Goal: Transaction & Acquisition: Purchase product/service

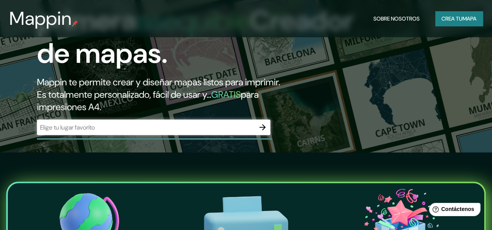
scroll to position [39, 0]
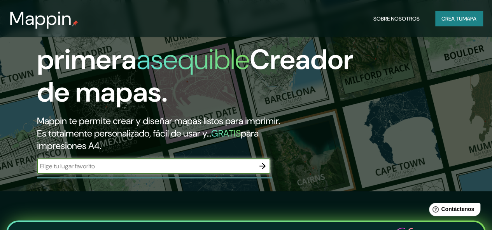
click at [102, 171] on input "text" at bounding box center [146, 166] width 218 height 9
type input "cdmx"
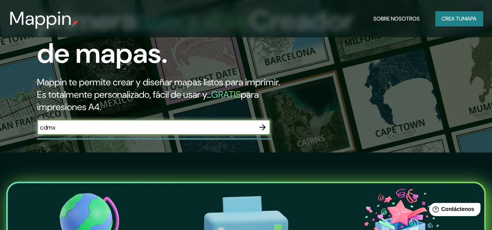
click at [263, 131] on icon "button" at bounding box center [262, 127] width 6 height 6
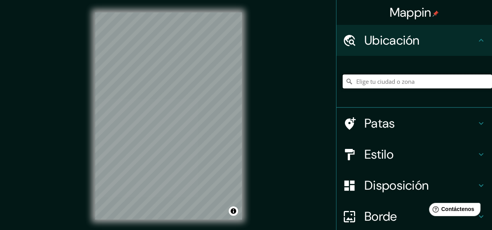
click at [386, 83] on input "Elige tu ciudad o zona" at bounding box center [416, 82] width 149 height 14
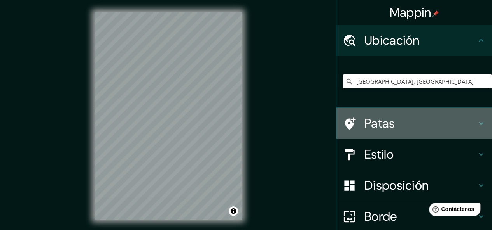
click at [478, 124] on icon at bounding box center [480, 123] width 5 height 3
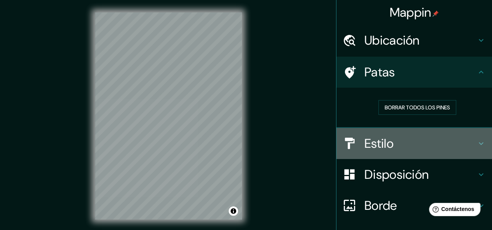
click at [476, 144] on icon at bounding box center [480, 143] width 9 height 9
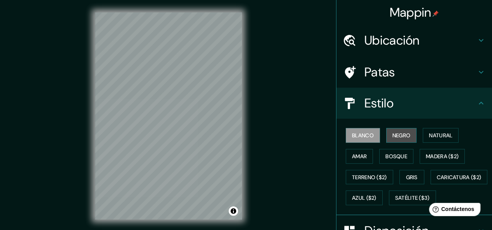
click at [392, 138] on font "Negro" at bounding box center [401, 135] width 18 height 7
click at [359, 139] on font "Blanco" at bounding box center [363, 135] width 22 height 7
click at [394, 139] on font "Negro" at bounding box center [401, 135] width 18 height 7
click at [355, 140] on font "Blanco" at bounding box center [363, 136] width 22 height 10
click at [392, 138] on font "Negro" at bounding box center [401, 135] width 18 height 7
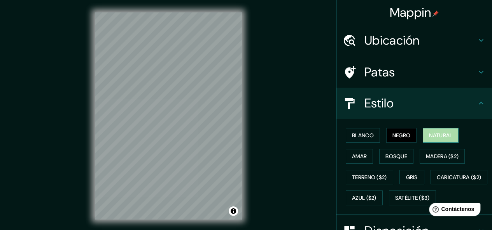
click at [433, 132] on font "Natural" at bounding box center [440, 135] width 23 height 7
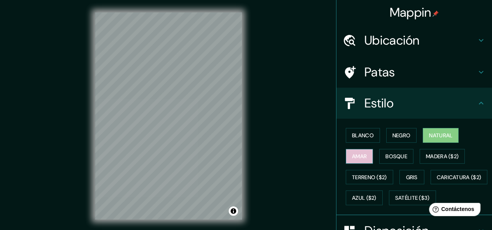
click at [352, 153] on font "Amar" at bounding box center [359, 156] width 15 height 7
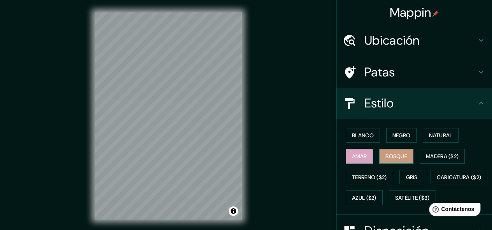
click at [385, 158] on font "Bosque" at bounding box center [396, 156] width 22 height 7
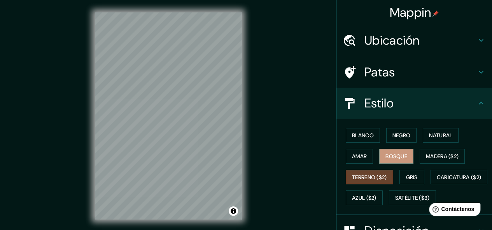
click at [360, 176] on font "Terreno ($2)" at bounding box center [369, 177] width 35 height 7
click at [408, 174] on font "Gris" at bounding box center [412, 177] width 12 height 7
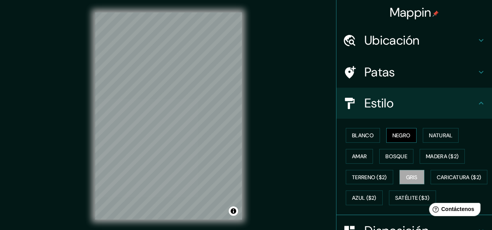
click at [396, 134] on font "Negro" at bounding box center [401, 135] width 18 height 7
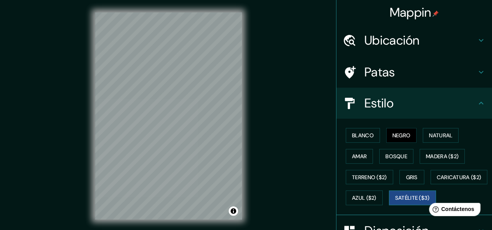
click at [395, 203] on font "Satélite ($3)" at bounding box center [412, 198] width 35 height 10
click at [352, 133] on font "Blanco" at bounding box center [363, 135] width 22 height 7
click at [395, 202] on font "Satélite ($3)" at bounding box center [412, 198] width 35 height 7
click at [352, 137] on font "Blanco" at bounding box center [363, 135] width 22 height 7
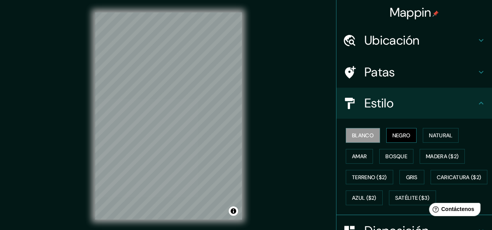
click at [399, 136] on font "Negro" at bounding box center [401, 135] width 18 height 7
click at [212, 36] on div at bounding box center [214, 35] width 6 height 6
click at [227, 36] on div at bounding box center [226, 35] width 6 height 6
click at [423, 72] on h4 "Patas" at bounding box center [420, 73] width 112 height 16
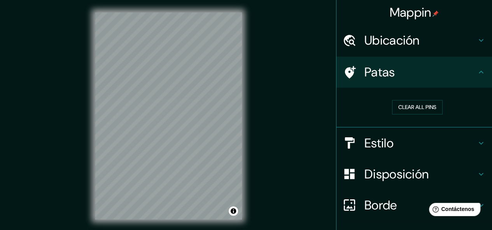
click at [429, 45] on h4 "Ubicación" at bounding box center [420, 41] width 112 height 16
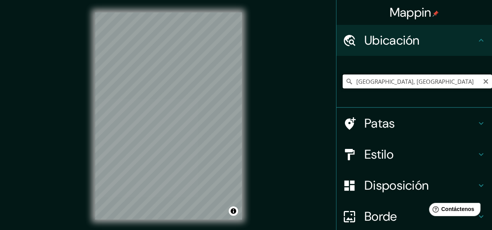
click at [401, 81] on input "[GEOGRAPHIC_DATA], [GEOGRAPHIC_DATA]" at bounding box center [416, 82] width 149 height 14
drag, startPoint x: 401, startPoint y: 81, endPoint x: 422, endPoint y: 80, distance: 21.4
click at [422, 80] on input "[GEOGRAPHIC_DATA], [GEOGRAPHIC_DATA]" at bounding box center [416, 82] width 149 height 14
drag, startPoint x: 397, startPoint y: 81, endPoint x: 296, endPoint y: 98, distance: 102.4
click at [296, 98] on div "Mappin Ubicación [GEOGRAPHIC_DATA], [GEOGRAPHIC_DATA] Patas Estilo Disposición …" at bounding box center [246, 122] width 492 height 245
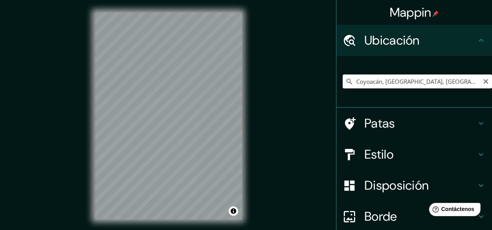
drag, startPoint x: 376, startPoint y: 82, endPoint x: 341, endPoint y: 85, distance: 35.6
click at [342, 85] on input "Coyoacán, [GEOGRAPHIC_DATA], [GEOGRAPHIC_DATA]" at bounding box center [416, 82] width 149 height 14
drag, startPoint x: 397, startPoint y: 82, endPoint x: 319, endPoint y: 82, distance: 77.7
click at [319, 82] on div "Mappin Ubicación [GEOGRAPHIC_DATA], [GEOGRAPHIC_DATA] [GEOGRAPHIC_DATA] [GEOGRA…" at bounding box center [246, 122] width 492 height 245
click at [367, 81] on input "Centro, [GEOGRAPHIC_DATA], [GEOGRAPHIC_DATA]" at bounding box center [416, 82] width 149 height 14
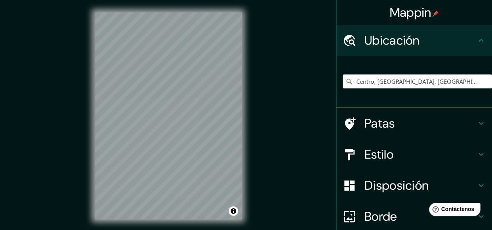
click at [368, 82] on input "Centro, [GEOGRAPHIC_DATA], [GEOGRAPHIC_DATA]" at bounding box center [416, 82] width 149 height 14
drag, startPoint x: 426, startPoint y: 80, endPoint x: 291, endPoint y: 70, distance: 134.9
click at [291, 71] on div "Mappin [GEOGRAPHIC_DATA], [GEOGRAPHIC_DATA] [GEOGRAPHIC_DATA], [GEOGRAPHIC_DATA…" at bounding box center [246, 122] width 492 height 245
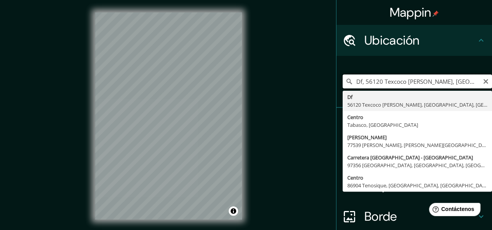
click at [348, 80] on input "Df, 56120 Texcoco [PERSON_NAME], [GEOGRAPHIC_DATA], [GEOGRAPHIC_DATA]" at bounding box center [416, 82] width 149 height 14
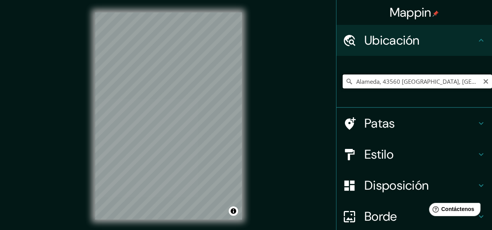
click at [421, 82] on input "Alameda, 43560 [GEOGRAPHIC_DATA], [GEOGRAPHIC_DATA], [GEOGRAPHIC_DATA]" at bounding box center [416, 82] width 149 height 14
type input "Alameda, 43560 [GEOGRAPHIC_DATA], [GEOGRAPHIC_DATA], [GEOGRAPHIC_DATA]"
click at [483, 83] on icon "Claro" at bounding box center [485, 81] width 5 height 5
type input "[GEOGRAPHIC_DATA], [GEOGRAPHIC_DATA]"
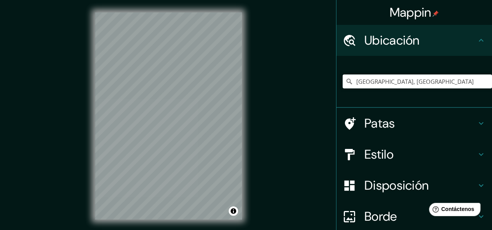
click at [382, 160] on font "Estilo" at bounding box center [378, 154] width 29 height 16
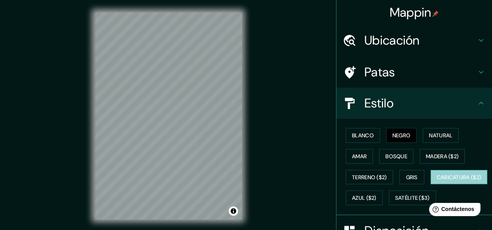
click at [436, 181] on font "Caricatura ($2)" at bounding box center [458, 177] width 45 height 7
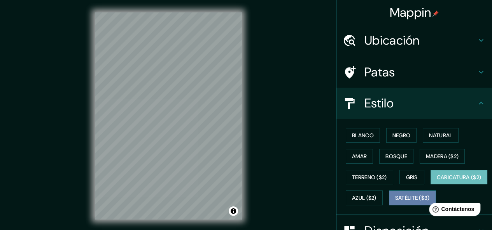
click at [389, 206] on button "Satélite ($3)" at bounding box center [412, 198] width 47 height 15
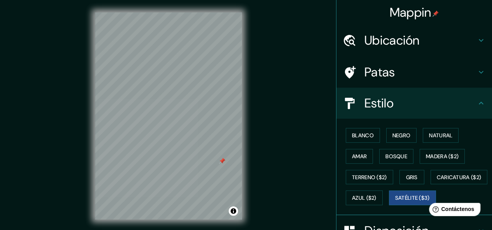
click at [221, 164] on div at bounding box center [222, 161] width 6 height 6
click at [360, 135] on font "Blanco" at bounding box center [363, 135] width 22 height 7
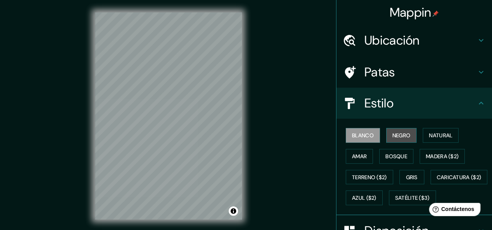
click at [409, 138] on button "Negro" at bounding box center [401, 135] width 31 height 15
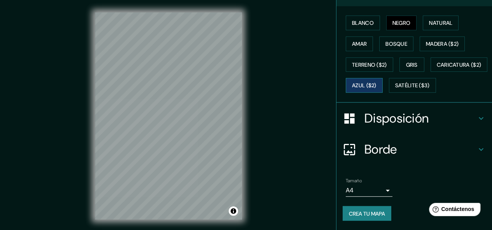
scroll to position [117, 0]
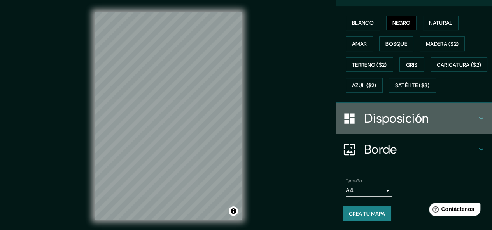
click at [476, 123] on icon at bounding box center [480, 118] width 9 height 9
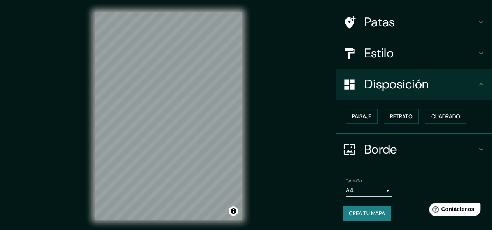
scroll to position [49, 0]
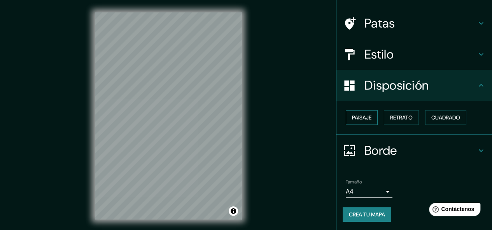
click at [353, 117] on font "Paisaje" at bounding box center [361, 117] width 19 height 7
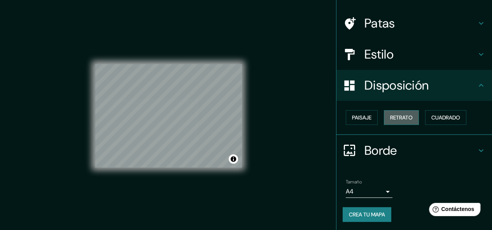
click at [402, 120] on font "Retrato" at bounding box center [401, 117] width 23 height 7
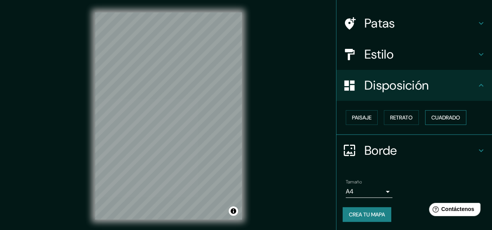
click at [438, 119] on font "Cuadrado" at bounding box center [445, 117] width 29 height 7
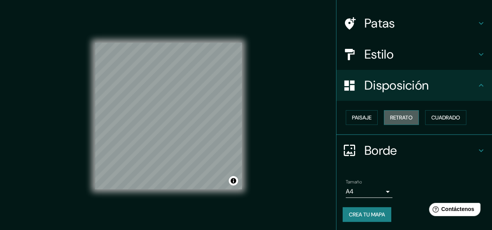
click at [384, 117] on button "Retrato" at bounding box center [401, 117] width 35 height 15
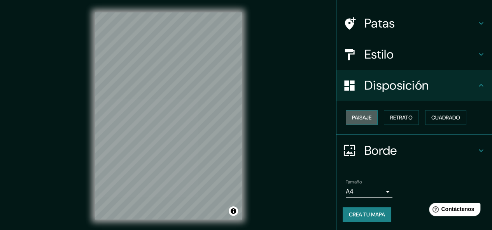
click at [352, 118] on font "Paisaje" at bounding box center [361, 117] width 19 height 7
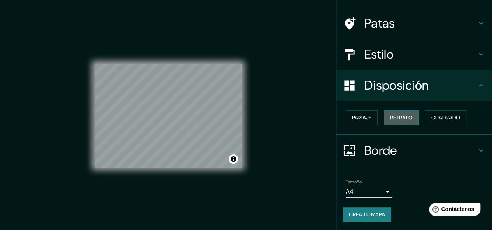
click at [392, 119] on font "Retrato" at bounding box center [401, 117] width 23 height 7
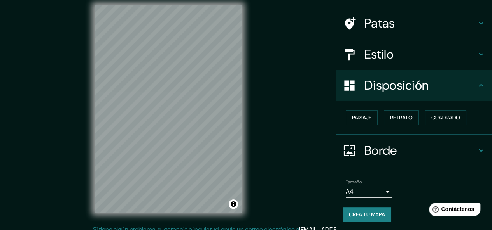
scroll to position [14, 0]
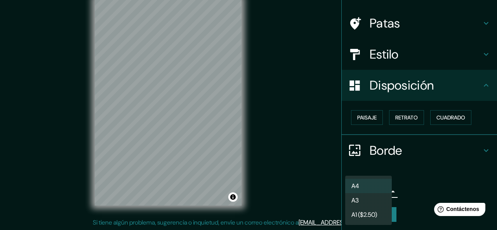
drag, startPoint x: 381, startPoint y: 194, endPoint x: 391, endPoint y: 194, distance: 9.7
click at [390, 194] on body "Mappin Ubicación [GEOGRAPHIC_DATA], México [STREET_ADDRESS] [GEOGRAPHIC_DATA] E…" at bounding box center [248, 101] width 497 height 230
drag, startPoint x: 365, startPoint y: 187, endPoint x: 375, endPoint y: 187, distance: 10.1
click at [365, 187] on li "A4" at bounding box center [368, 186] width 47 height 14
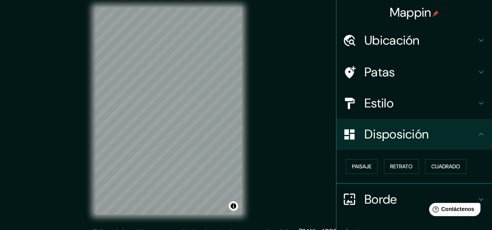
scroll to position [0, 0]
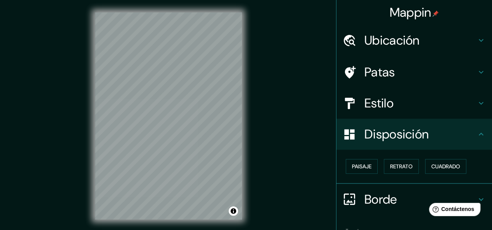
click at [394, 75] on h4 "Patas" at bounding box center [420, 73] width 112 height 16
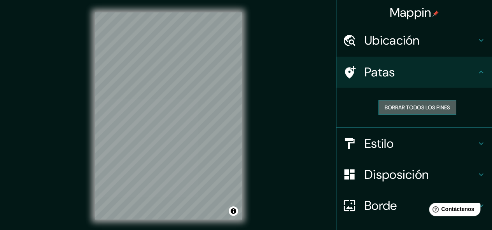
click at [405, 110] on font "Borrar todos los pines" at bounding box center [416, 107] width 65 height 7
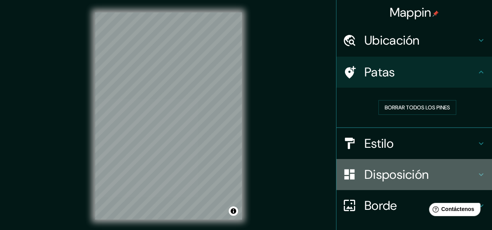
click at [405, 173] on font "Disposición" at bounding box center [396, 175] width 64 height 16
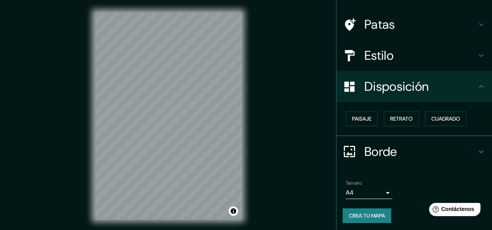
scroll to position [49, 0]
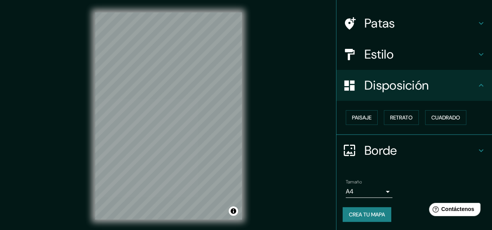
click at [387, 153] on font "Borde" at bounding box center [380, 151] width 33 height 16
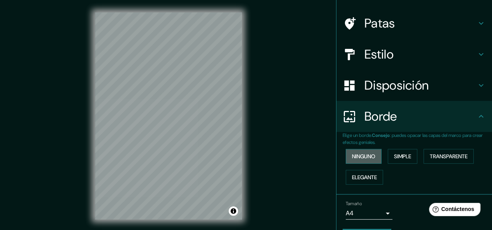
click at [360, 155] on font "Ninguno" at bounding box center [363, 156] width 23 height 7
click at [403, 154] on font "Simple" at bounding box center [402, 156] width 17 height 7
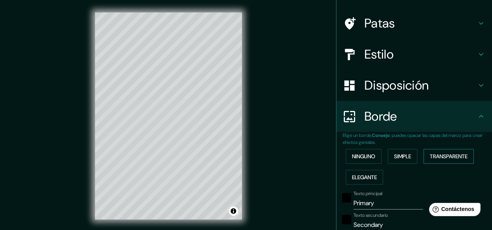
click at [437, 155] on font "Transparente" at bounding box center [448, 156] width 38 height 7
click at [356, 174] on font "Elegante" at bounding box center [364, 177] width 25 height 7
click at [352, 159] on font "Ninguno" at bounding box center [363, 156] width 23 height 7
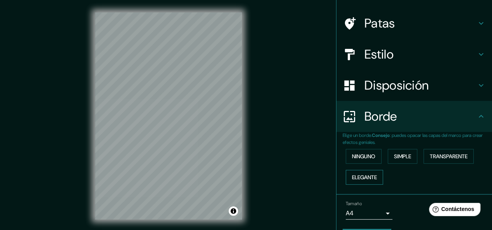
click at [362, 177] on font "Elegante" at bounding box center [364, 177] width 25 height 7
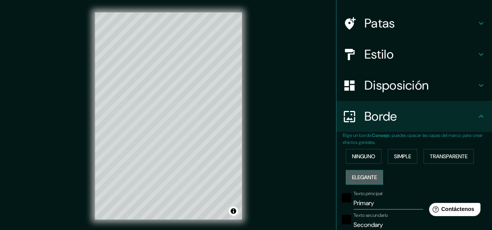
click at [362, 176] on font "Elegante" at bounding box center [364, 177] width 25 height 7
type input "151"
type input "30"
type input "15"
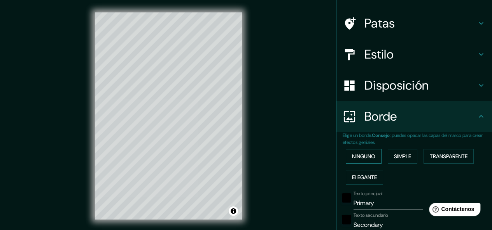
click at [357, 153] on font "Ninguno" at bounding box center [363, 156] width 23 height 7
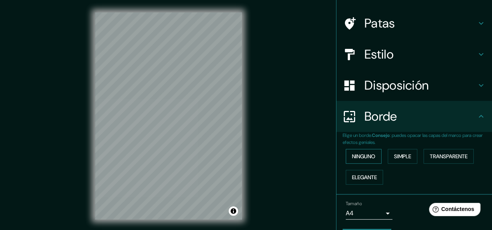
click at [357, 153] on font "Ninguno" at bounding box center [363, 156] width 23 height 7
click at [360, 180] on font "Elegante" at bounding box center [364, 178] width 25 height 10
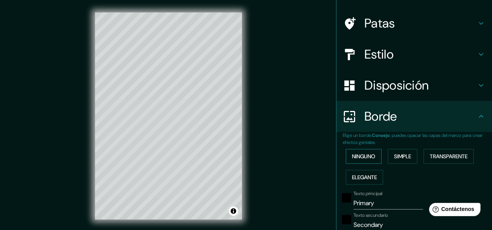
click at [355, 156] on font "Ninguno" at bounding box center [363, 156] width 23 height 7
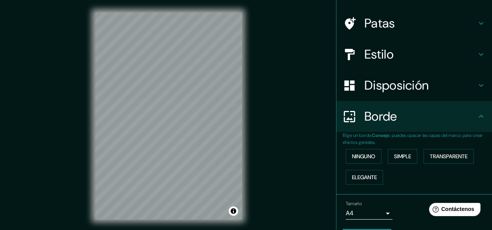
click at [375, 85] on font "Disposición" at bounding box center [396, 85] width 64 height 16
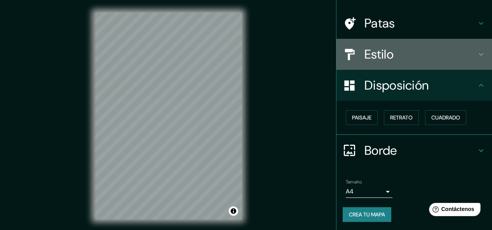
click at [377, 54] on font "Estilo" at bounding box center [378, 54] width 29 height 16
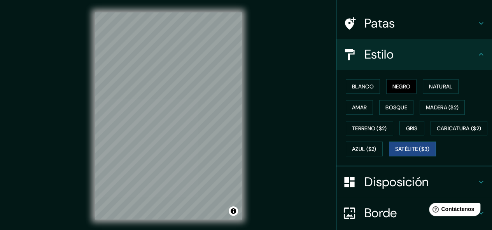
click at [395, 153] on font "Satélite ($3)" at bounding box center [412, 149] width 35 height 7
click at [392, 86] on font "Negro" at bounding box center [401, 86] width 18 height 7
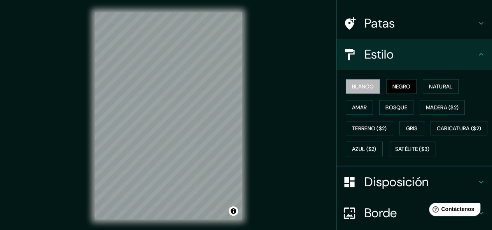
click at [358, 87] on font "Blanco" at bounding box center [363, 86] width 22 height 7
click at [392, 88] on font "Negro" at bounding box center [401, 86] width 18 height 7
click at [215, 0] on html "Mappin Ubicación [GEOGRAPHIC_DATA], [GEOGRAPHIC_DATA], [GEOGRAPHIC_DATA] [GEOGR…" at bounding box center [246, 115] width 492 height 230
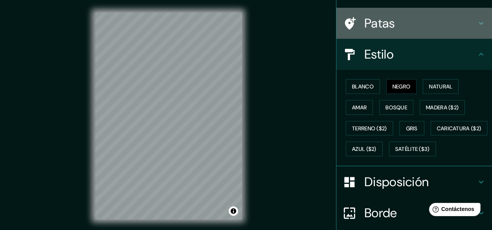
click at [469, 26] on h4 "Patas" at bounding box center [420, 24] width 112 height 16
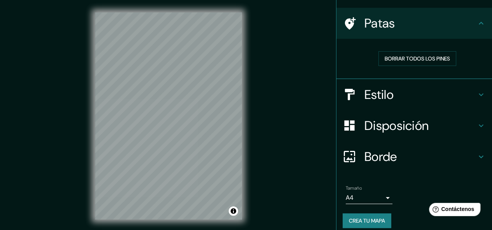
click at [394, 27] on h4 "Patas" at bounding box center [420, 24] width 112 height 16
drag, startPoint x: 405, startPoint y: 30, endPoint x: 396, endPoint y: 106, distance: 76.6
click at [396, 106] on ul "Ubicación [GEOGRAPHIC_DATA], [GEOGRAPHIC_DATA] Patas Borrar todos los pines Est…" at bounding box center [413, 107] width 155 height 262
click at [431, 57] on font "Borrar todos los pines" at bounding box center [416, 58] width 65 height 7
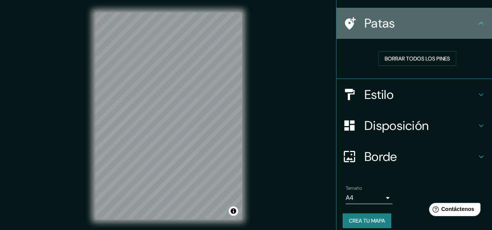
drag, startPoint x: 413, startPoint y: 23, endPoint x: 420, endPoint y: 24, distance: 7.1
click at [414, 23] on h4 "Patas" at bounding box center [420, 24] width 112 height 16
click at [476, 24] on icon at bounding box center [480, 23] width 9 height 9
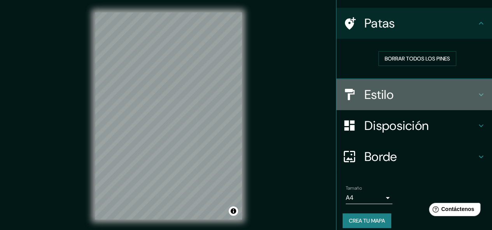
click at [476, 96] on icon at bounding box center [480, 94] width 9 height 9
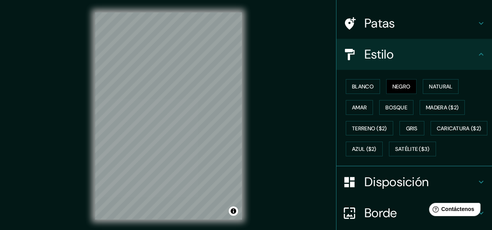
click at [476, 52] on icon at bounding box center [480, 54] width 9 height 9
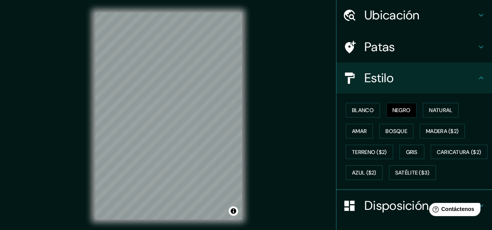
scroll to position [0, 0]
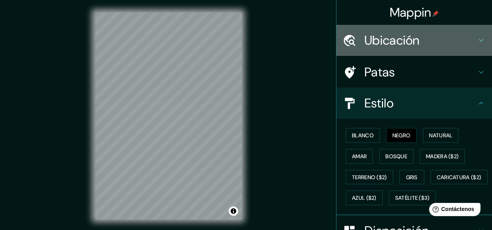
click at [418, 40] on h4 "Ubicación" at bounding box center [420, 41] width 112 height 16
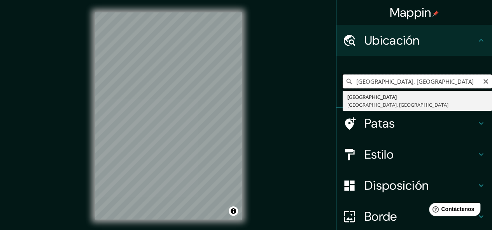
click at [421, 80] on input "[GEOGRAPHIC_DATA], [GEOGRAPHIC_DATA]" at bounding box center [416, 82] width 149 height 14
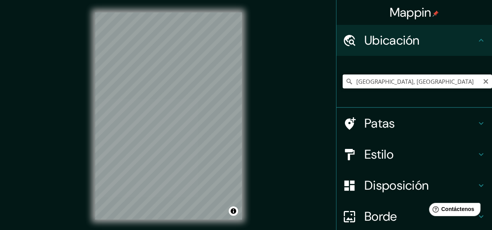
click at [482, 83] on icon "Claro" at bounding box center [485, 81] width 6 height 6
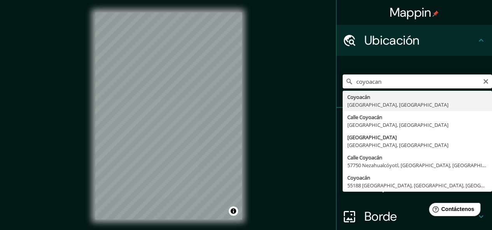
type input "Coyoacán, [GEOGRAPHIC_DATA], [GEOGRAPHIC_DATA]"
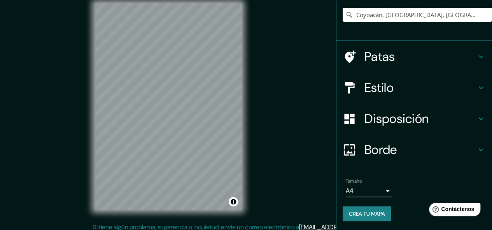
scroll to position [14, 0]
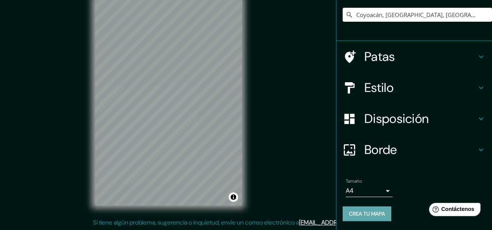
click at [368, 214] on font "Crea tu mapa" at bounding box center [367, 214] width 36 height 7
click at [368, 213] on div "Crea tu mapa" at bounding box center [413, 214] width 143 height 15
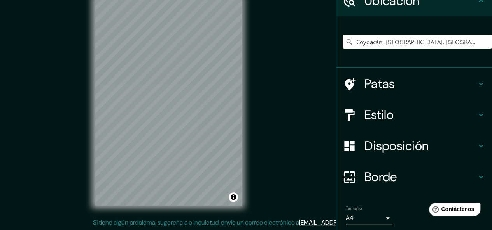
scroll to position [67, 0]
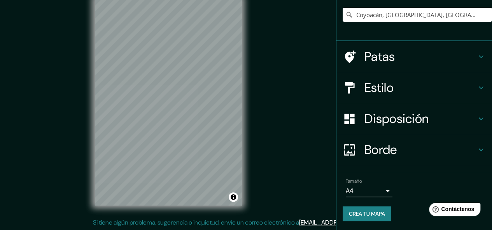
click at [368, 214] on font "Crea tu mapa" at bounding box center [367, 214] width 36 height 7
click at [364, 213] on font "Crea tu mapa" at bounding box center [367, 214] width 36 height 7
click at [367, 213] on div "Crea tu mapa" at bounding box center [413, 214] width 143 height 15
click at [367, 212] on div "Crea tu mapa" at bounding box center [413, 214] width 143 height 15
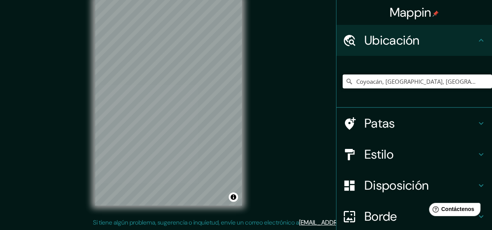
scroll to position [39, 0]
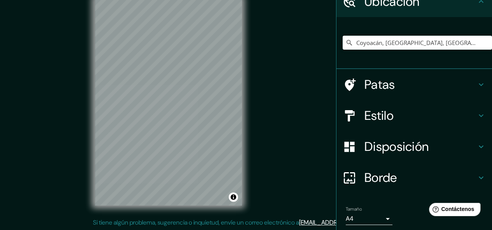
click at [407, 85] on h4 "Patas" at bounding box center [420, 85] width 112 height 16
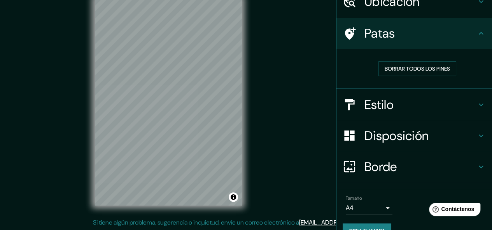
click at [404, 99] on h4 "Estilo" at bounding box center [420, 105] width 112 height 16
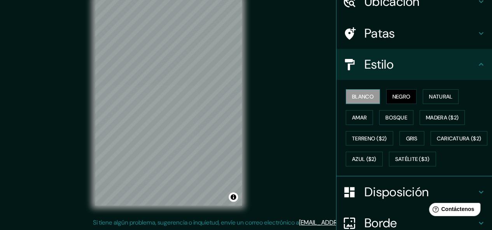
click at [352, 97] on font "Blanco" at bounding box center [363, 96] width 22 height 7
click at [397, 92] on font "Negro" at bounding box center [401, 97] width 18 height 10
click at [361, 97] on font "Blanco" at bounding box center [363, 96] width 22 height 7
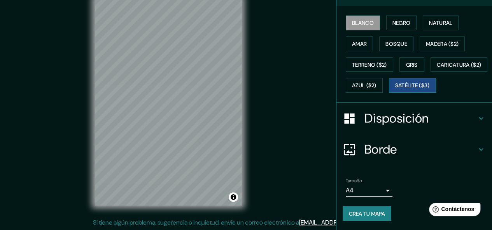
scroll to position [131, 0]
click at [400, 126] on font "Disposición" at bounding box center [396, 118] width 64 height 16
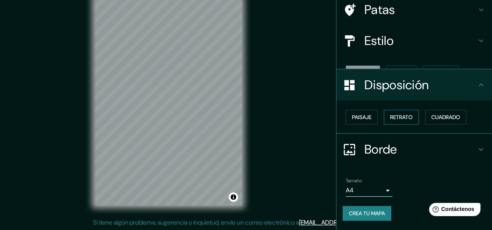
scroll to position [49, 0]
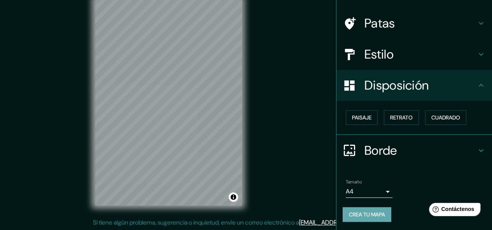
click at [373, 213] on font "Crea tu mapa" at bounding box center [367, 214] width 36 height 7
click at [373, 213] on div "Crea tu mapa" at bounding box center [413, 214] width 143 height 15
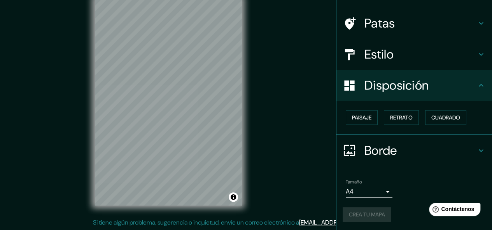
click at [373, 213] on div "Crea tu mapa" at bounding box center [413, 214] width 143 height 15
click at [362, 214] on font "Crea tu mapa" at bounding box center [367, 214] width 36 height 7
click at [363, 214] on div "Crea tu mapa" at bounding box center [413, 214] width 143 height 15
click at [363, 213] on div "Crea tu mapa" at bounding box center [413, 214] width 143 height 15
click at [478, 85] on icon at bounding box center [480, 85] width 5 height 3
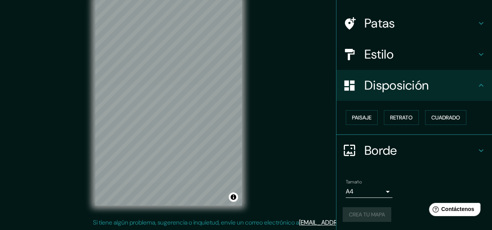
click at [478, 85] on icon at bounding box center [480, 85] width 5 height 3
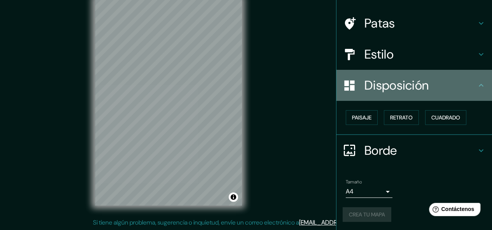
click at [476, 85] on icon at bounding box center [480, 85] width 9 height 9
click at [476, 86] on icon at bounding box center [480, 85] width 9 height 9
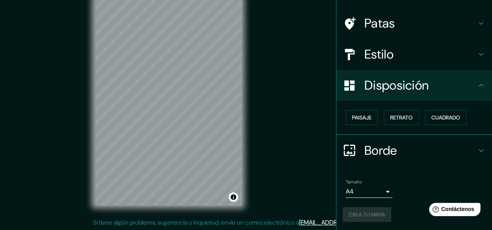
click at [476, 148] on icon at bounding box center [480, 150] width 9 height 9
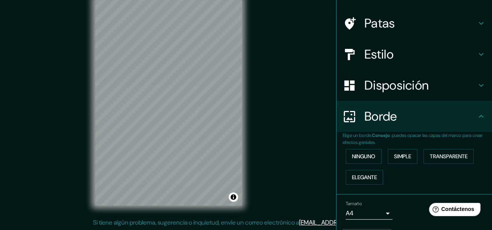
scroll to position [70, 0]
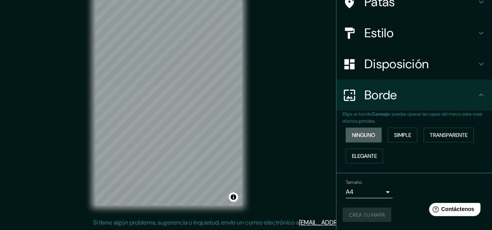
click at [354, 135] on font "Ninguno" at bounding box center [363, 135] width 23 height 7
click at [394, 136] on font "Simple" at bounding box center [402, 135] width 17 height 7
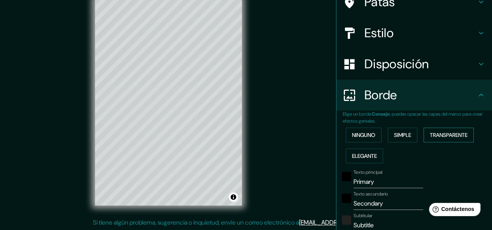
click at [439, 134] on font "Transparente" at bounding box center [448, 135] width 38 height 7
click at [407, 136] on font "Simple" at bounding box center [402, 135] width 17 height 7
click at [448, 134] on font "Transparente" at bounding box center [448, 135] width 38 height 7
click at [402, 132] on font "Simple" at bounding box center [402, 135] width 17 height 7
click at [358, 156] on font "Elegante" at bounding box center [364, 156] width 25 height 7
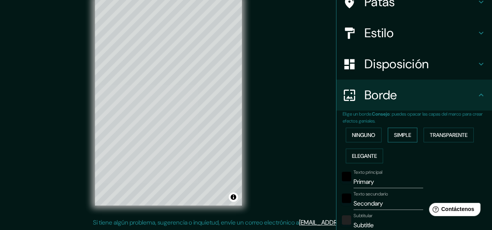
click at [405, 133] on font "Simple" at bounding box center [402, 135] width 17 height 7
click at [356, 153] on font "Elegante" at bounding box center [364, 156] width 25 height 7
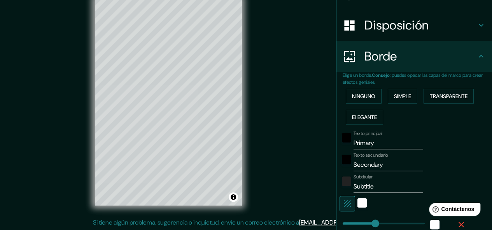
scroll to position [187, 0]
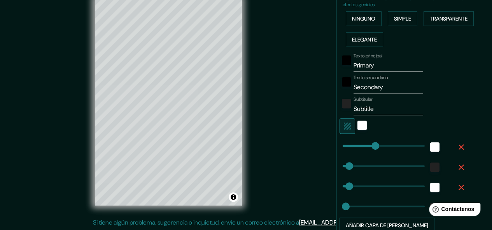
type input "151"
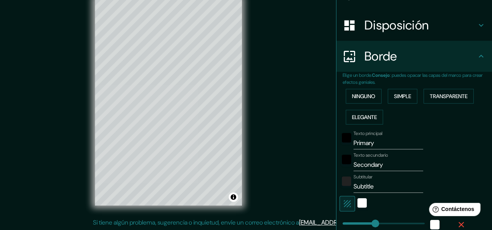
scroll to position [148, 0]
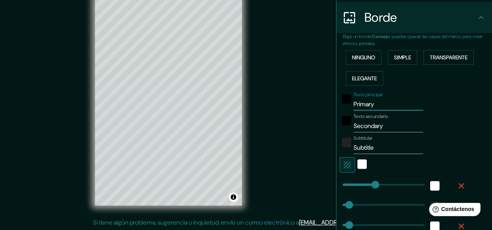
drag, startPoint x: 370, startPoint y: 104, endPoint x: 331, endPoint y: 105, distance: 38.9
click at [336, 105] on div "Mappin Ubicación Coyoacán, [GEOGRAPHIC_DATA], [GEOGRAPHIC_DATA] Patas Estilo Di…" at bounding box center [414, 115] width 156 height 230
type input "c"
type input "151"
type input "30"
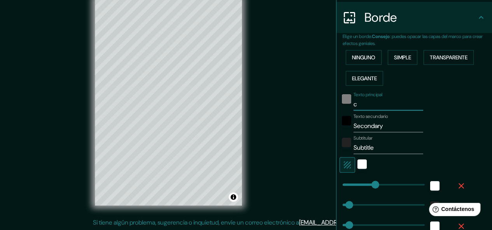
type input "30"
type input "15"
type input "co"
type input "151"
type input "30"
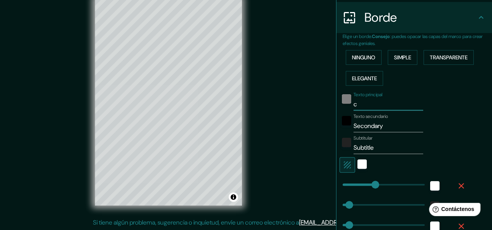
type input "30"
type input "15"
type input "[PERSON_NAME]"
type input "151"
type input "30"
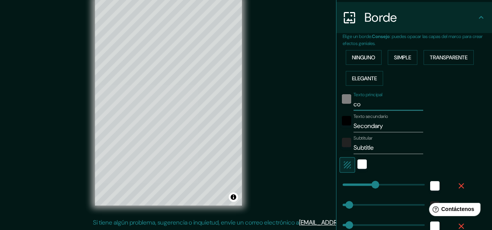
type input "30"
type input "15"
type input "coyo"
type input "151"
type input "30"
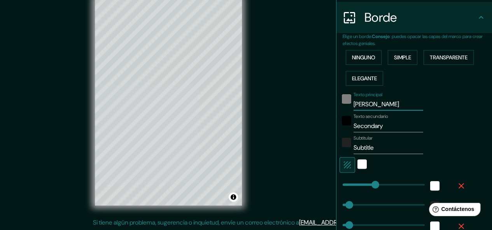
type input "30"
type input "15"
type input "coyoa"
type input "151"
type input "30"
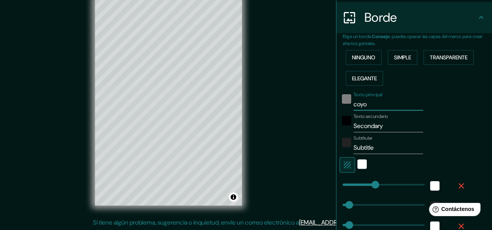
type input "30"
type input "15"
type input "coyoac"
type input "151"
type input "30"
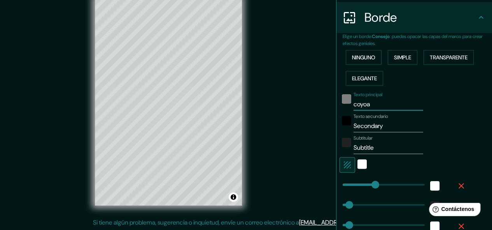
type input "30"
type input "15"
type input "coyoaca"
type input "151"
type input "30"
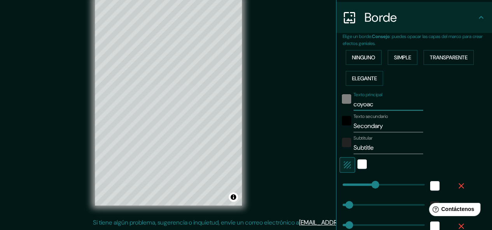
type input "30"
type input "15"
type input "coyoacan"
type input "151"
type input "30"
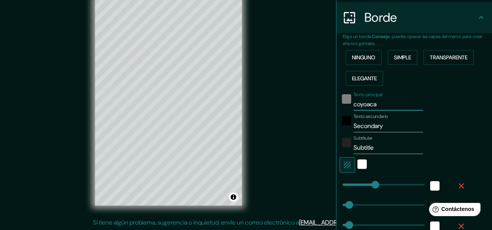
type input "30"
type input "15"
type input "coyoacan"
drag, startPoint x: 381, startPoint y: 126, endPoint x: 343, endPoint y: 126, distance: 37.3
click at [343, 126] on div "Texto secundario Secondary" at bounding box center [402, 123] width 127 height 19
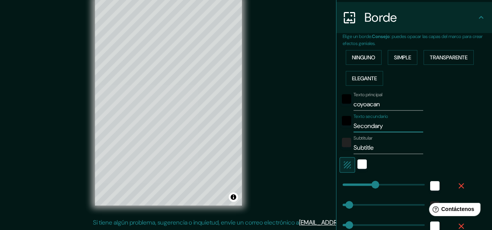
type input "c"
type input "151"
type input "30"
type input "15"
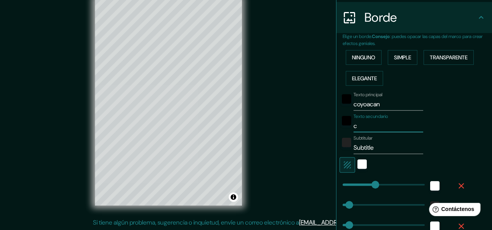
type input "cd"
type input "151"
type input "30"
type input "15"
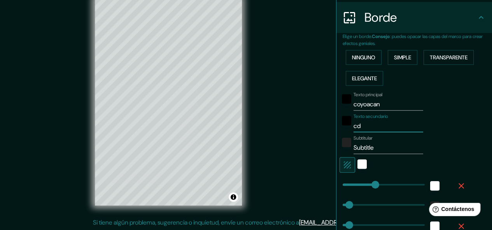
type input "cdm"
type input "151"
type input "30"
type input "15"
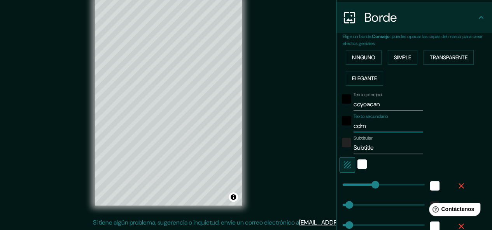
type input "cdmx"
type input "151"
type input "30"
type input "15"
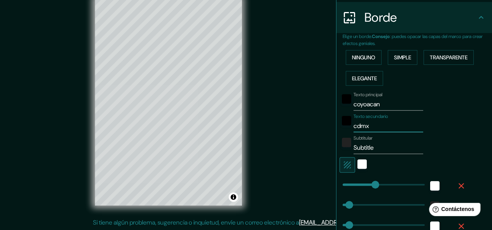
type input "cdmx"
click at [372, 146] on input "Subtitle" at bounding box center [388, 148] width 70 height 12
type input "Subtitl"
type input "151"
type input "30"
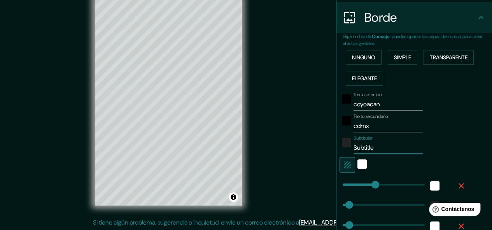
type input "30"
type input "15"
type input "Subtit"
type input "151"
type input "30"
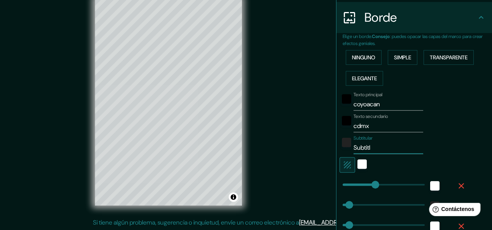
type input "30"
type input "15"
type input "Subti"
type input "151"
type input "30"
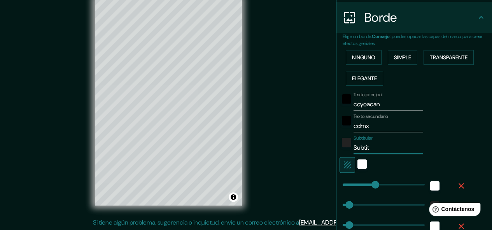
type input "30"
type input "15"
type input "Subt"
type input "151"
type input "30"
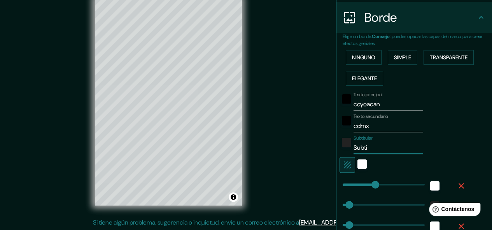
type input "30"
type input "15"
type input "Sub"
type input "151"
type input "30"
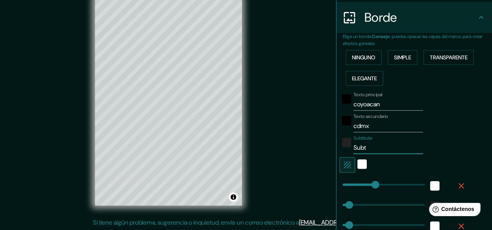
type input "30"
type input "15"
type input "Su"
type input "151"
type input "30"
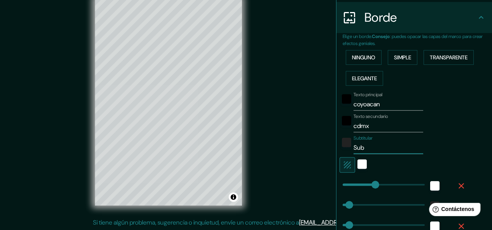
type input "30"
type input "15"
type input "S"
type input "151"
type input "30"
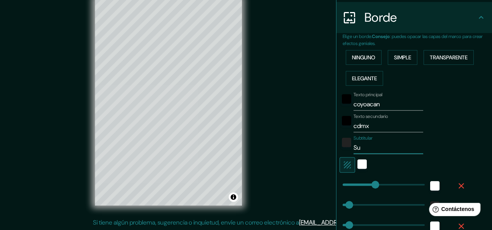
type input "30"
type input "15"
type input "151"
type input "30"
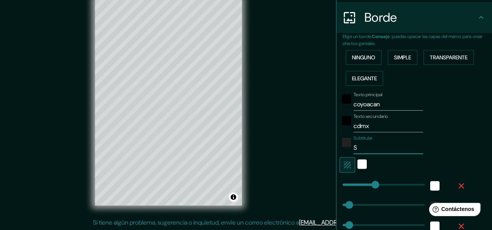
type input "15"
click at [342, 165] on icon "button" at bounding box center [346, 164] width 9 height 9
type input "151"
type input "30"
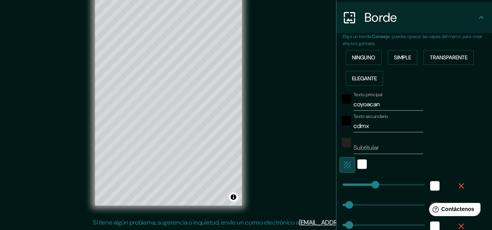
type input "15"
click at [342, 166] on icon "button" at bounding box center [346, 164] width 9 height 9
type input "151"
type input "30"
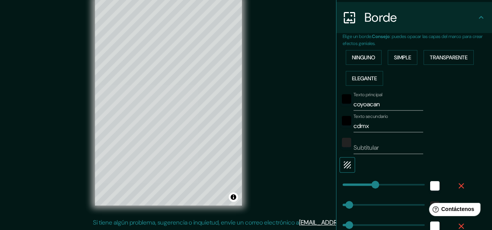
type input "15"
click at [357, 164] on div "white" at bounding box center [361, 164] width 9 height 9
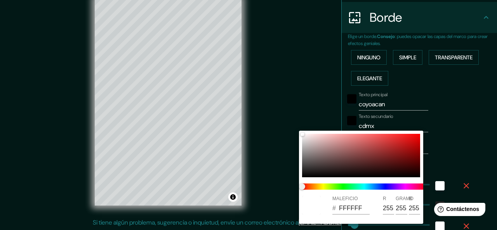
click at [459, 164] on div at bounding box center [248, 115] width 497 height 230
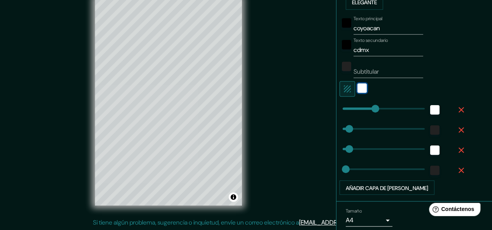
scroll to position [226, 0]
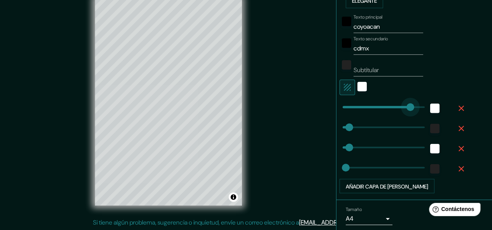
type input "378"
drag, startPoint x: 368, startPoint y: 106, endPoint x: 423, endPoint y: 103, distance: 55.3
type input "30"
type input "15"
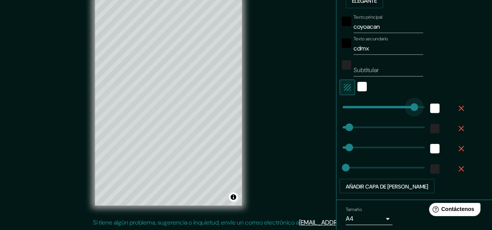
type input "0"
drag, startPoint x: 418, startPoint y: 105, endPoint x: 319, endPoint y: 105, distance: 99.9
type input "30"
type input "15"
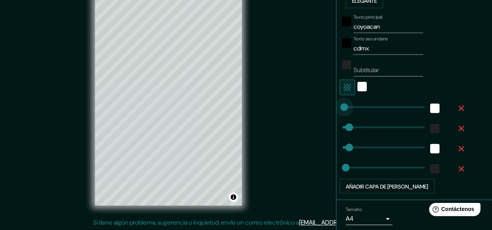
type input "46"
drag, startPoint x: 335, startPoint y: 107, endPoint x: 346, endPoint y: 106, distance: 11.3
type input "30"
type input "15"
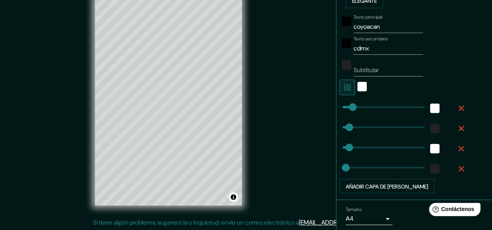
type input "30"
type input "369"
drag, startPoint x: 343, startPoint y: 126, endPoint x: 416, endPoint y: 136, distance: 73.6
type input "30"
type input "15"
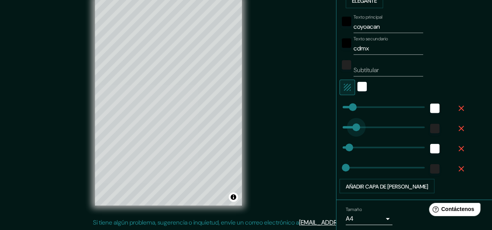
type input "0"
drag, startPoint x: 417, startPoint y: 126, endPoint x: 326, endPoint y: 124, distance: 91.0
type input "30"
type input "15"
type input "301"
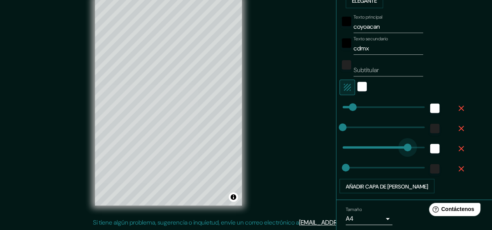
drag, startPoint x: 342, startPoint y: 149, endPoint x: 401, endPoint y: 155, distance: 59.8
type input "15"
type input "26"
drag, startPoint x: 401, startPoint y: 147, endPoint x: 342, endPoint y: 153, distance: 59.8
type input "270"
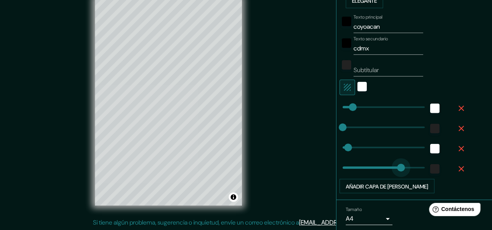
drag, startPoint x: 338, startPoint y: 168, endPoint x: 395, endPoint y: 171, distance: 56.8
type input "0"
drag, startPoint x: 391, startPoint y: 171, endPoint x: 333, endPoint y: 174, distance: 58.4
type input "0"
drag, startPoint x: 339, startPoint y: 143, endPoint x: 323, endPoint y: 147, distance: 15.9
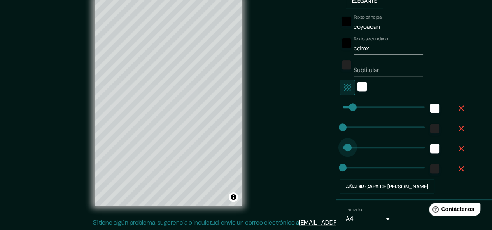
type input "33"
drag, startPoint x: 337, startPoint y: 144, endPoint x: 343, endPoint y: 143, distance: 7.0
type input "37"
drag, startPoint x: 337, startPoint y: 166, endPoint x: 344, endPoint y: 164, distance: 7.2
type input "16"
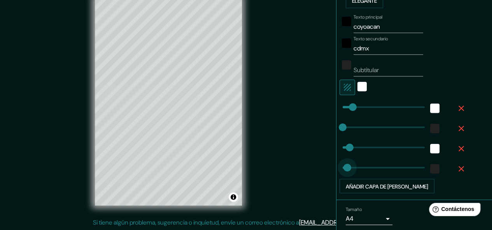
type input "23"
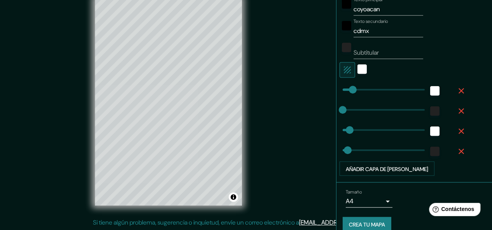
scroll to position [252, 0]
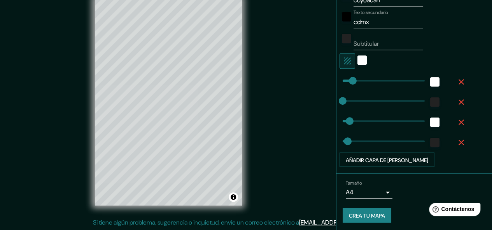
click at [371, 214] on font "Crea tu mapa" at bounding box center [367, 216] width 36 height 7
click at [370, 214] on div "Crea tu mapa" at bounding box center [413, 215] width 143 height 15
drag, startPoint x: 361, startPoint y: 214, endPoint x: 369, endPoint y: 198, distance: 17.9
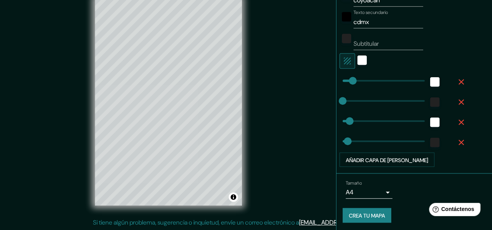
click at [361, 214] on font "Crea tu mapa" at bounding box center [367, 216] width 36 height 7
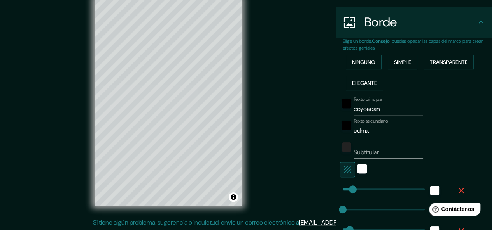
scroll to position [97, 0]
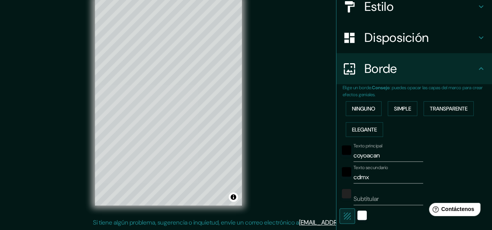
click at [476, 70] on icon at bounding box center [480, 68] width 9 height 9
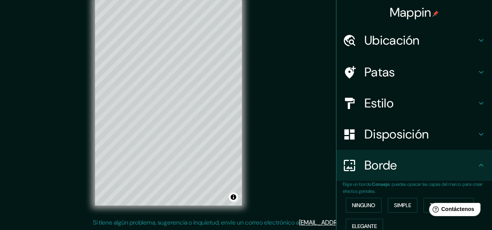
scroll to position [0, 0]
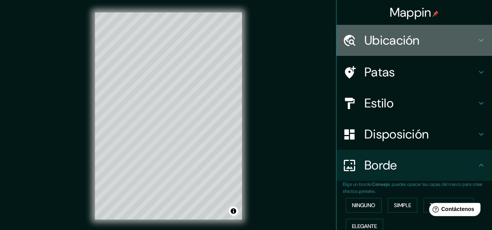
click at [448, 45] on h4 "Ubicación" at bounding box center [420, 41] width 112 height 16
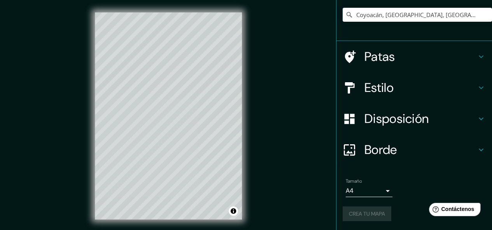
scroll to position [14, 0]
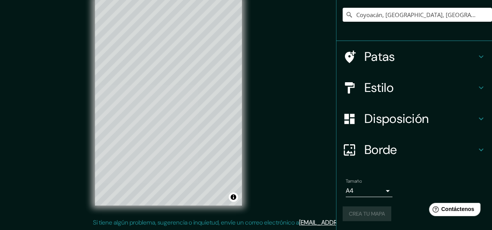
click at [351, 213] on div "Crea tu mapa" at bounding box center [413, 214] width 143 height 15
click at [351, 212] on div "Crea tu mapa" at bounding box center [413, 214] width 143 height 15
click at [375, 59] on font "Patas" at bounding box center [379, 57] width 31 height 16
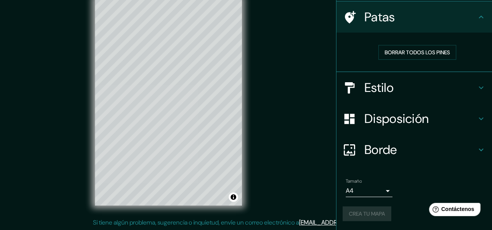
scroll to position [55, 0]
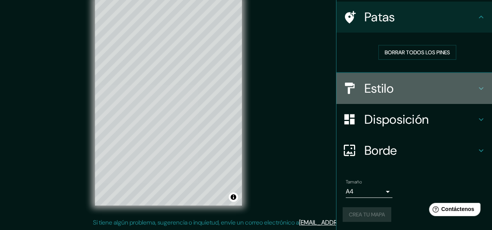
click at [384, 94] on font "Estilo" at bounding box center [378, 88] width 29 height 16
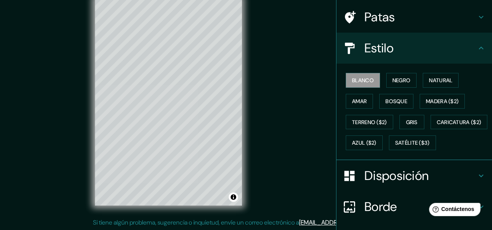
click at [389, 184] on font "Disposición" at bounding box center [396, 176] width 64 height 16
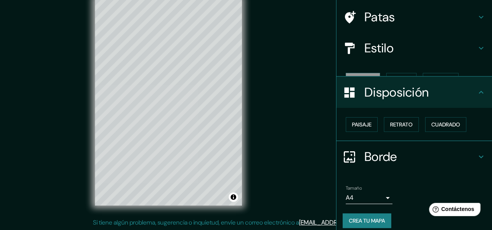
scroll to position [49, 0]
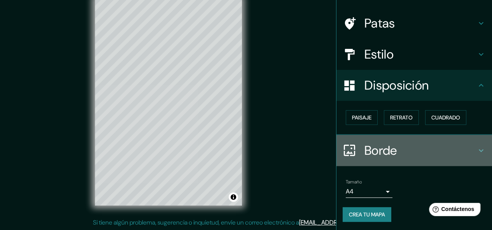
click at [368, 152] on font "Borde" at bounding box center [380, 151] width 33 height 16
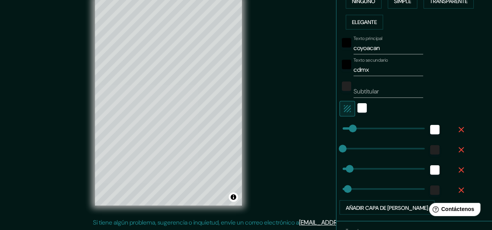
scroll to position [252, 0]
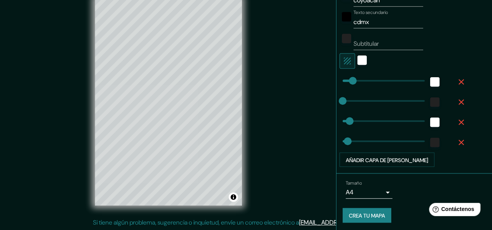
click at [352, 182] on font "Tamaño" at bounding box center [353, 183] width 16 height 6
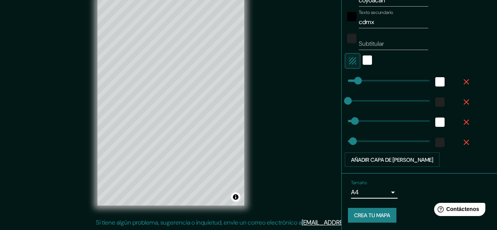
click at [355, 194] on body "Mappin Ubicación Coyoacán, [GEOGRAPHIC_DATA], [GEOGRAPHIC_DATA] Patas Estilo Di…" at bounding box center [248, 101] width 497 height 230
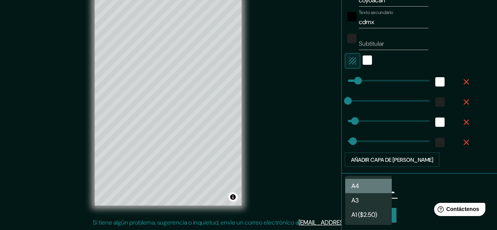
click at [358, 188] on font "A4" at bounding box center [356, 186] width 8 height 8
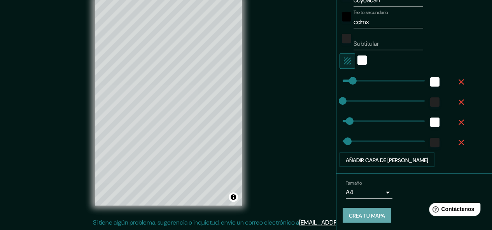
click at [353, 213] on font "Crea tu mapa" at bounding box center [367, 216] width 36 height 7
drag, startPoint x: 278, startPoint y: 75, endPoint x: 278, endPoint y: 105, distance: 29.9
click at [278, 105] on div "Mappin Ubicación Coyoacán, [GEOGRAPHIC_DATA], [GEOGRAPHIC_DATA] Patas Estilo Di…" at bounding box center [246, 108] width 492 height 245
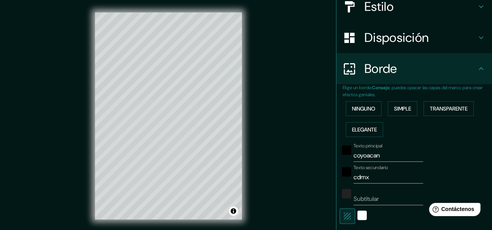
scroll to position [0, 0]
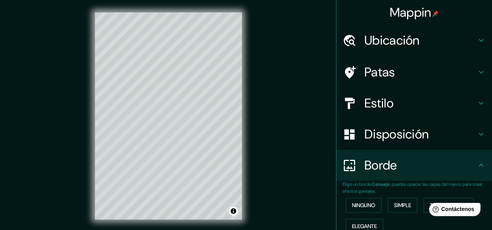
click at [377, 42] on font "Ubicación" at bounding box center [391, 40] width 55 height 16
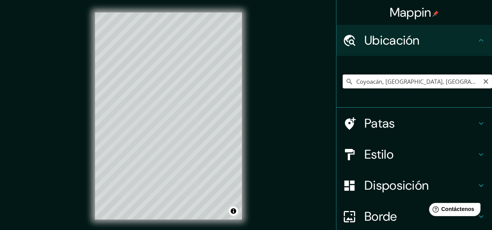
click at [452, 81] on input "Coyoacán, [GEOGRAPHIC_DATA], [GEOGRAPHIC_DATA]" at bounding box center [416, 82] width 149 height 14
click at [454, 82] on input "Coyoacán, [GEOGRAPHIC_DATA], [GEOGRAPHIC_DATA]" at bounding box center [416, 82] width 149 height 14
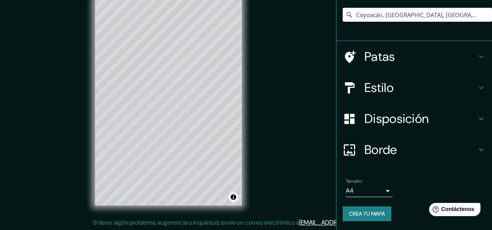
scroll to position [14, 0]
click at [362, 217] on font "Crea tu mapa" at bounding box center [367, 214] width 36 height 7
click at [361, 218] on div "Crea tu mapa" at bounding box center [413, 214] width 143 height 15
click at [362, 218] on div "Crea tu mapa" at bounding box center [413, 214] width 143 height 15
click at [479, 152] on div "Borde" at bounding box center [413, 149] width 155 height 31
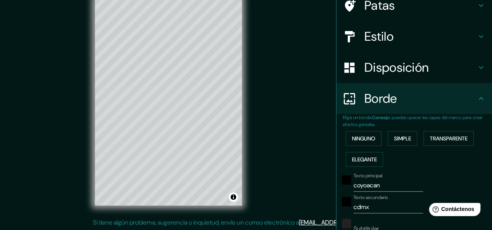
scroll to position [54, 0]
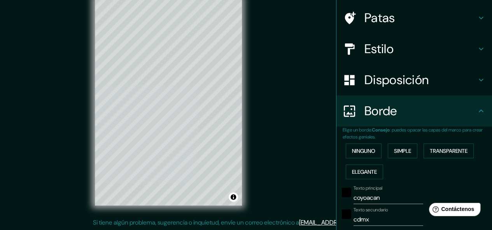
click at [476, 113] on icon at bounding box center [480, 110] width 9 height 9
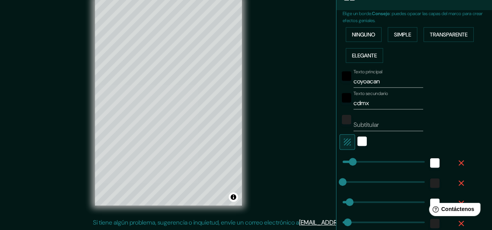
scroll to position [16, 0]
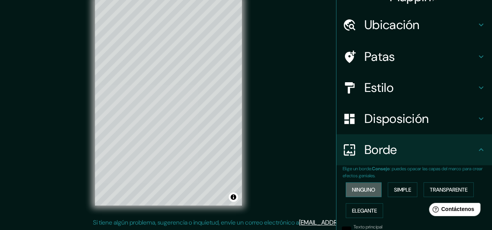
click at [356, 187] on font "Ninguno" at bounding box center [363, 190] width 23 height 7
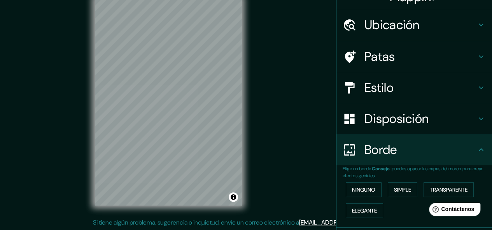
scroll to position [0, 0]
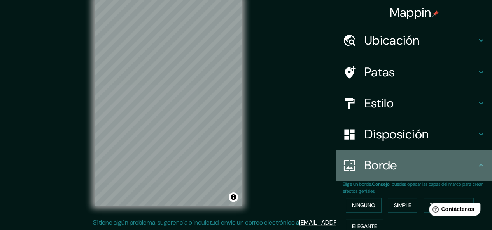
click at [476, 166] on icon at bounding box center [480, 165] width 9 height 9
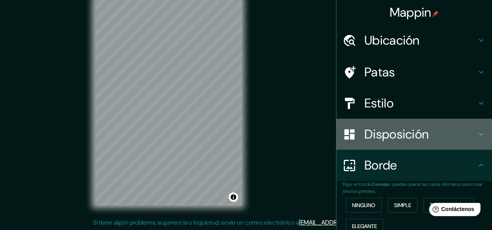
click at [478, 135] on icon at bounding box center [480, 134] width 5 height 3
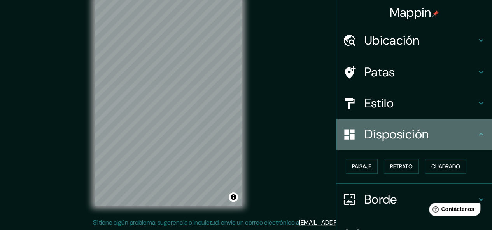
click at [476, 136] on icon at bounding box center [480, 134] width 9 height 9
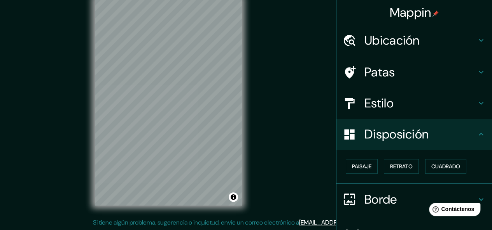
click at [476, 100] on icon at bounding box center [480, 103] width 9 height 9
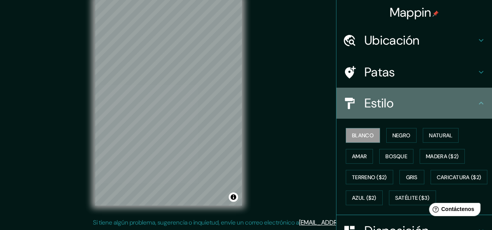
click at [478, 102] on icon at bounding box center [480, 103] width 5 height 3
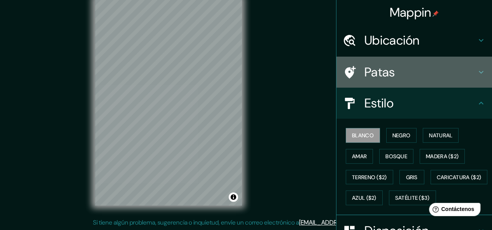
click at [478, 73] on icon at bounding box center [480, 72] width 9 height 9
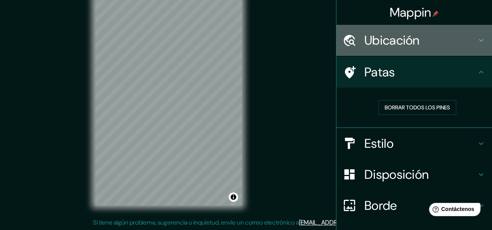
click at [476, 30] on div "Ubicación" at bounding box center [413, 40] width 155 height 31
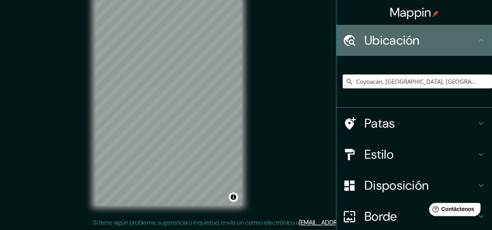
click at [476, 38] on icon at bounding box center [480, 40] width 9 height 9
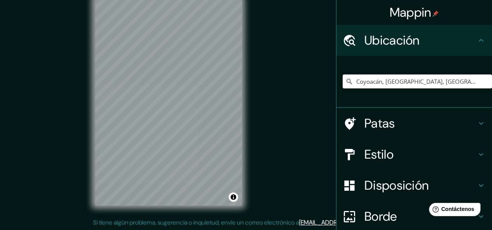
click at [476, 38] on icon at bounding box center [480, 40] width 9 height 9
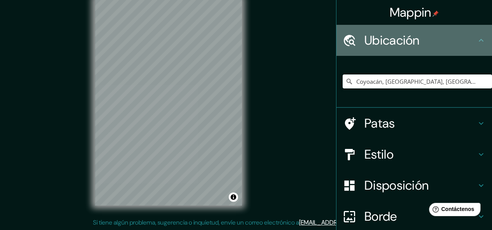
drag, startPoint x: 476, startPoint y: 41, endPoint x: 465, endPoint y: 40, distance: 10.5
click at [476, 40] on icon at bounding box center [480, 40] width 9 height 9
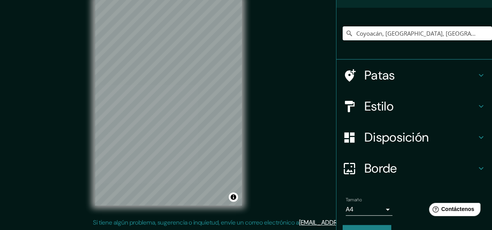
scroll to position [67, 0]
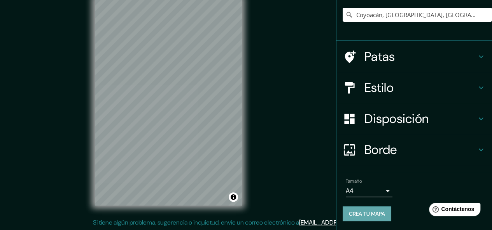
click at [353, 213] on font "Crea tu mapa" at bounding box center [367, 214] width 36 height 7
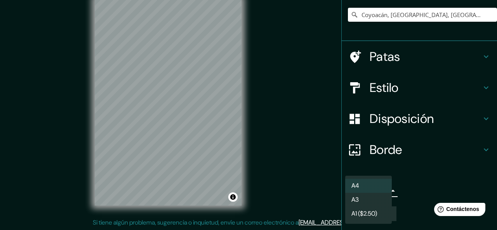
click at [382, 190] on body "Mappin Ubicación Coyoacán, [GEOGRAPHIC_DATA], [GEOGRAPHIC_DATA] Patas Estilo Di…" at bounding box center [248, 101] width 497 height 230
click at [361, 202] on li "A3" at bounding box center [368, 201] width 47 height 14
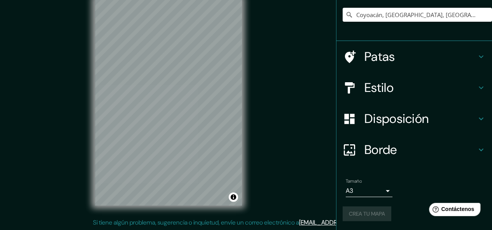
click at [365, 216] on div "Crea tu mapa" at bounding box center [413, 214] width 143 height 15
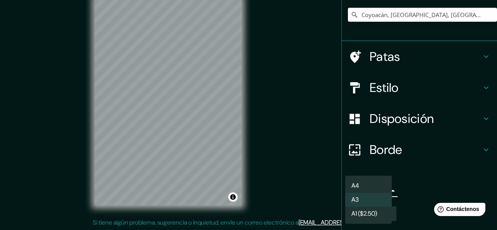
click at [378, 193] on body "Mappin Ubicación Coyoacán, [GEOGRAPHIC_DATA], [GEOGRAPHIC_DATA] Patas Estilo Di…" at bounding box center [248, 101] width 497 height 230
click at [360, 190] on li "A4" at bounding box center [368, 186] width 47 height 14
type input "single"
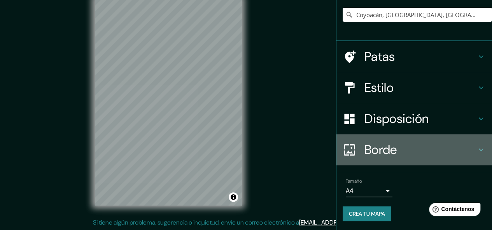
drag, startPoint x: 372, startPoint y: 214, endPoint x: 430, endPoint y: 161, distance: 78.7
click at [430, 161] on div "Borde" at bounding box center [413, 149] width 155 height 31
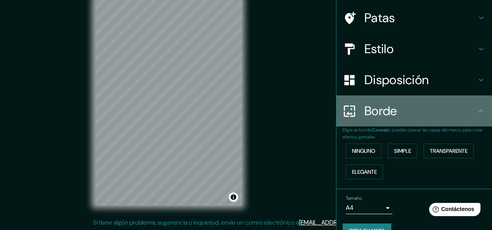
click at [482, 113] on div "Borde" at bounding box center [413, 111] width 155 height 31
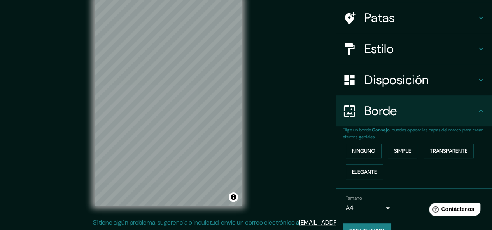
click at [405, 195] on div "Tamaño A4 single" at bounding box center [413, 205] width 143 height 25
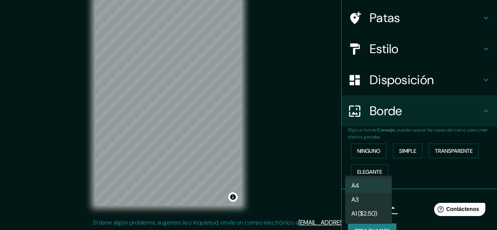
click at [378, 206] on body "Mappin Ubicación Coyoacán, [GEOGRAPHIC_DATA], [GEOGRAPHIC_DATA] Patas Estilo Di…" at bounding box center [248, 101] width 497 height 230
click at [374, 187] on li "A4" at bounding box center [368, 186] width 47 height 14
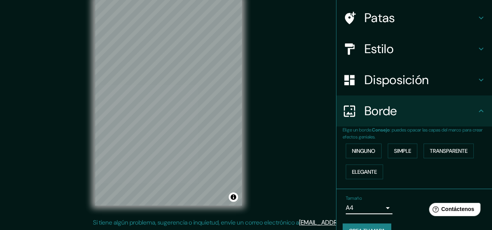
click at [393, 202] on div "Tamaño A4 single" at bounding box center [413, 205] width 143 height 25
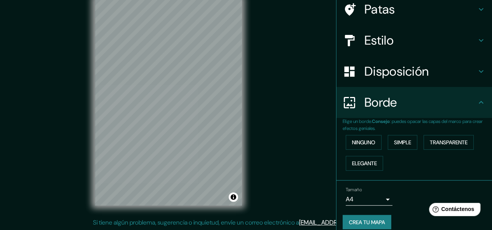
scroll to position [70, 0]
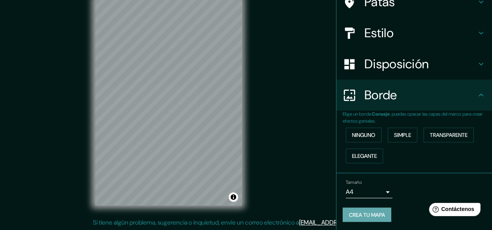
drag, startPoint x: 348, startPoint y: 212, endPoint x: 371, endPoint y: 212, distance: 22.5
click at [371, 212] on font "Crea tu mapa" at bounding box center [367, 215] width 36 height 7
click at [370, 211] on div "Crea tu mapa" at bounding box center [413, 215] width 143 height 15
click at [369, 211] on div "Crea tu mapa" at bounding box center [413, 215] width 143 height 15
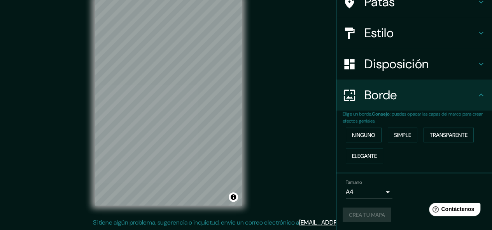
click at [369, 211] on div "Crea tu mapa" at bounding box center [413, 215] width 143 height 15
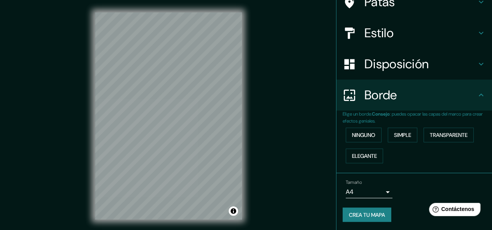
scroll to position [0, 0]
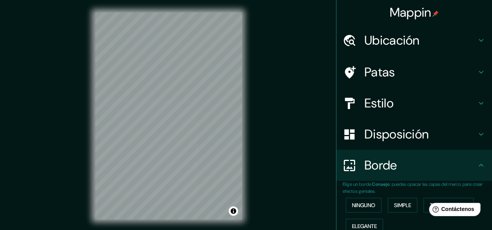
click at [392, 39] on font "Ubicación" at bounding box center [391, 40] width 55 height 16
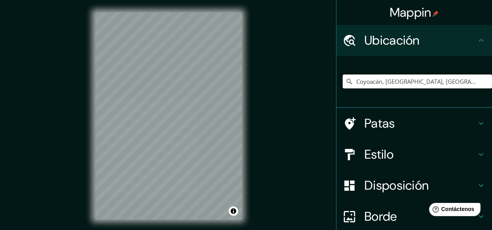
drag, startPoint x: 375, startPoint y: 82, endPoint x: 331, endPoint y: 78, distance: 44.5
click at [336, 78] on div "Coyoacán, [GEOGRAPHIC_DATA], [GEOGRAPHIC_DATA]" at bounding box center [413, 82] width 155 height 52
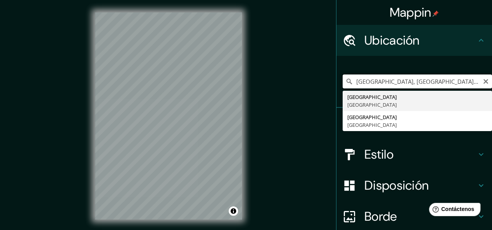
click at [469, 81] on input "[GEOGRAPHIC_DATA], [GEOGRAPHIC_DATA], [GEOGRAPHIC_DATA]" at bounding box center [416, 82] width 149 height 14
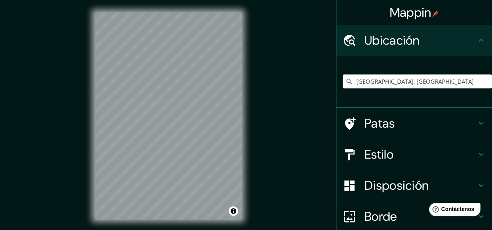
drag, startPoint x: 398, startPoint y: 82, endPoint x: 303, endPoint y: 82, distance: 94.8
click at [303, 82] on div "Mappin Ubicación [GEOGRAPHIC_DATA], [GEOGRAPHIC_DATA] [GEOGRAPHIC_DATA] [GEOGRA…" at bounding box center [246, 122] width 492 height 245
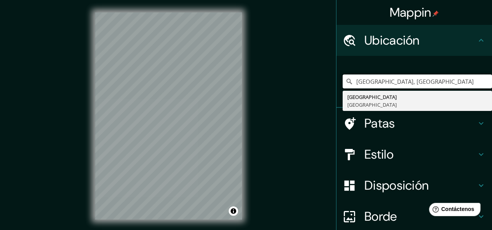
drag, startPoint x: 397, startPoint y: 82, endPoint x: 326, endPoint y: 76, distance: 71.0
click at [326, 76] on div "Mappin Ubicación [GEOGRAPHIC_DATA], [GEOGRAPHIC_DATA] [GEOGRAPHIC_DATA] [GEOGRA…" at bounding box center [246, 122] width 492 height 245
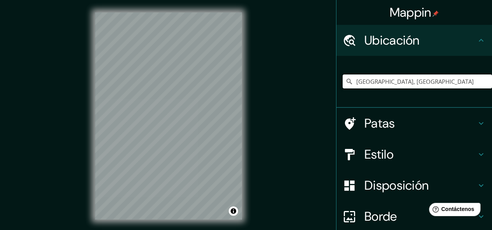
drag, startPoint x: 377, startPoint y: 81, endPoint x: 317, endPoint y: 75, distance: 60.2
click at [319, 75] on div "Mappin Ubicación [GEOGRAPHIC_DATA], [GEOGRAPHIC_DATA] Patas Estilo Disposición …" at bounding box center [246, 122] width 492 height 245
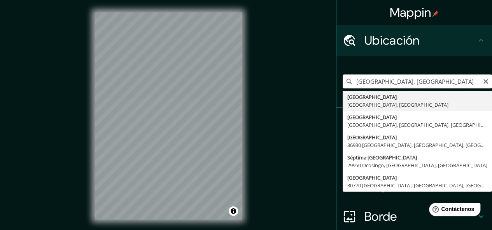
click at [369, 80] on input "[GEOGRAPHIC_DATA], [GEOGRAPHIC_DATA]" at bounding box center [416, 82] width 149 height 14
click at [433, 83] on input "[GEOGRAPHIC_DATA], [GEOGRAPHIC_DATA]" at bounding box center [416, 82] width 149 height 14
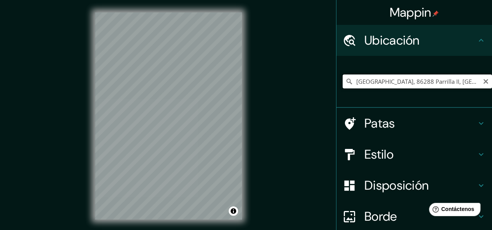
click at [387, 83] on input "[GEOGRAPHIC_DATA], 86288 Parrilla II, [GEOGRAPHIC_DATA], [GEOGRAPHIC_DATA]" at bounding box center [416, 82] width 149 height 14
click at [386, 83] on input "[GEOGRAPHIC_DATA], 86288 Parrilla II, [GEOGRAPHIC_DATA], [GEOGRAPHIC_DATA]" at bounding box center [416, 82] width 149 height 14
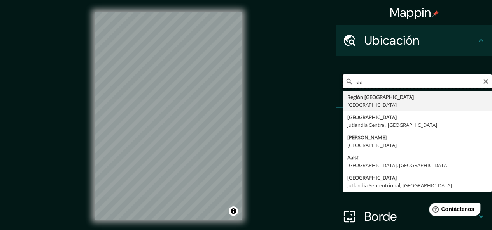
type input "a"
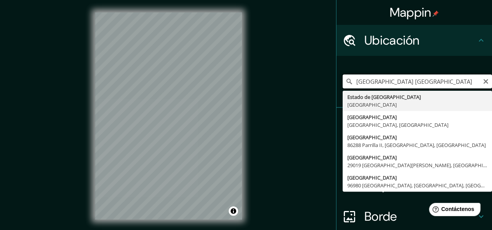
type input "[GEOGRAPHIC_DATA], [GEOGRAPHIC_DATA]"
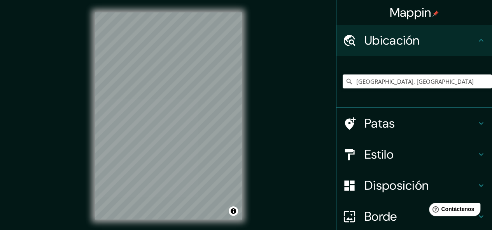
scroll to position [67, 0]
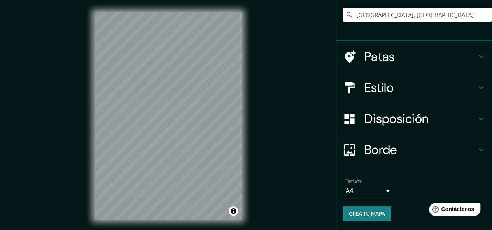
click at [370, 87] on font "Estilo" at bounding box center [378, 88] width 29 height 16
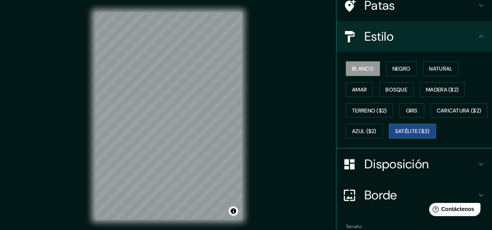
click at [395, 135] on font "Satélite ($3)" at bounding box center [412, 131] width 35 height 7
click at [356, 72] on font "Blanco" at bounding box center [363, 68] width 22 height 7
click at [401, 70] on font "Negro" at bounding box center [401, 68] width 18 height 7
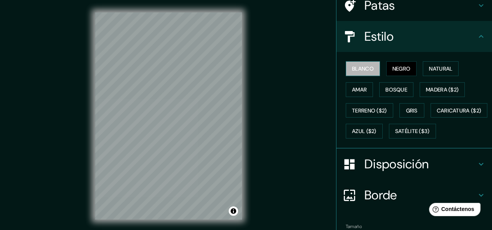
click at [353, 68] on font "Blanco" at bounding box center [363, 68] width 22 height 7
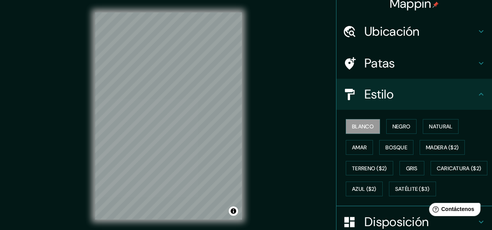
scroll to position [0, 0]
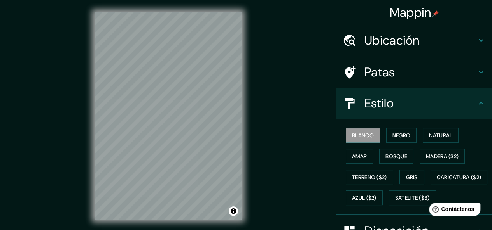
click at [406, 39] on font "Ubicación" at bounding box center [391, 40] width 55 height 16
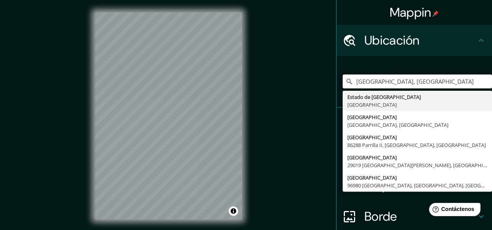
drag, startPoint x: 431, startPoint y: 81, endPoint x: 299, endPoint y: 85, distance: 132.2
click at [299, 85] on div "Mappin Ubicación [GEOGRAPHIC_DATA], [GEOGRAPHIC_DATA] [GEOGRAPHIC_DATA] [GEOGRA…" at bounding box center [246, 122] width 492 height 245
click at [483, 83] on icon "Claro" at bounding box center [485, 81] width 5 height 5
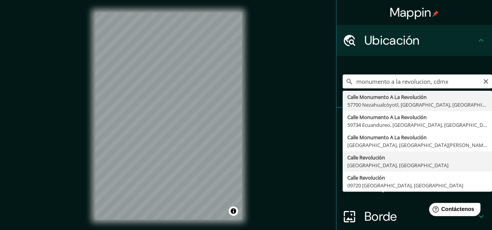
type input "[GEOGRAPHIC_DATA], [GEOGRAPHIC_DATA]"
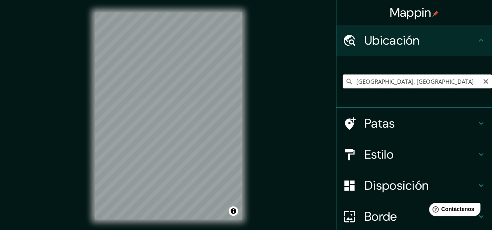
click at [396, 85] on input "[GEOGRAPHIC_DATA], [GEOGRAPHIC_DATA]" at bounding box center [416, 82] width 149 height 14
click at [482, 79] on icon "Claro" at bounding box center [485, 81] width 6 height 6
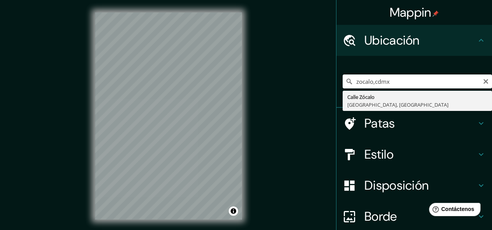
type input "[GEOGRAPHIC_DATA], [GEOGRAPHIC_DATA], [GEOGRAPHIC_DATA]"
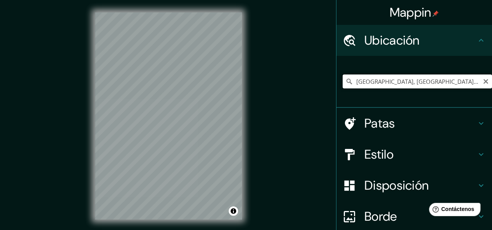
click at [395, 86] on input "[GEOGRAPHIC_DATA], [GEOGRAPHIC_DATA], [GEOGRAPHIC_DATA]" at bounding box center [416, 82] width 149 height 14
click at [483, 83] on icon "Claro" at bounding box center [485, 81] width 5 height 5
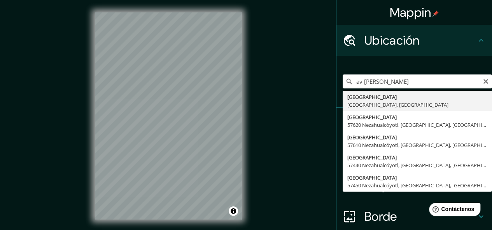
type input "[GEOGRAPHIC_DATA], [GEOGRAPHIC_DATA], [GEOGRAPHIC_DATA]"
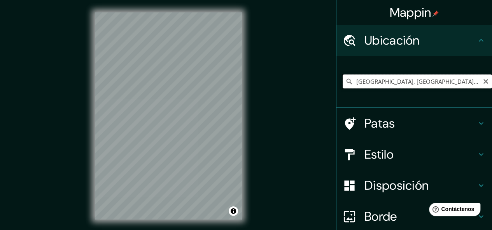
click at [462, 81] on input "[GEOGRAPHIC_DATA], [GEOGRAPHIC_DATA], [GEOGRAPHIC_DATA]" at bounding box center [416, 82] width 149 height 14
click at [459, 82] on input "[GEOGRAPHIC_DATA], [GEOGRAPHIC_DATA], [GEOGRAPHIC_DATA]" at bounding box center [416, 82] width 149 height 14
click at [482, 83] on icon "Claro" at bounding box center [485, 81] width 6 height 6
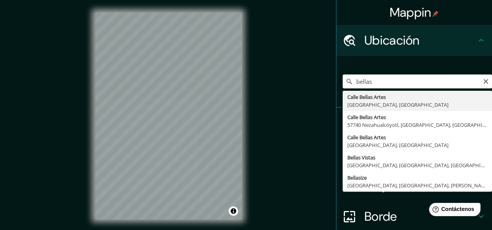
drag, startPoint x: 388, startPoint y: 80, endPoint x: 295, endPoint y: 77, distance: 92.9
click at [296, 78] on div "Mappin [GEOGRAPHIC_DATA] [GEOGRAPHIC_DATA] [GEOGRAPHIC_DATA], [GEOGRAPHIC_DATA]…" at bounding box center [246, 122] width 492 height 245
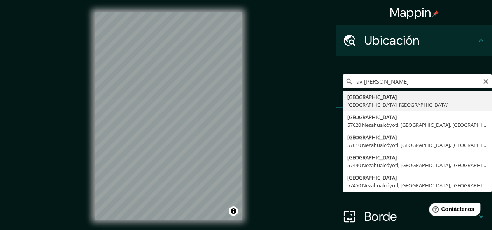
type input "[GEOGRAPHIC_DATA], [GEOGRAPHIC_DATA], [GEOGRAPHIC_DATA]"
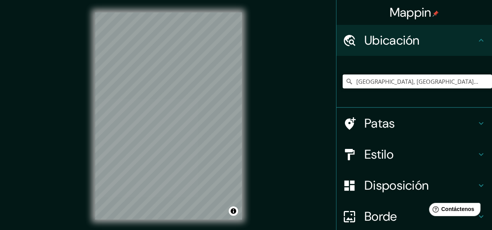
click at [268, 126] on div "Mappin Ubicación [STREET_ADDRESS] [GEOGRAPHIC_DATA] Estilo Disposición Borde El…" at bounding box center [246, 122] width 492 height 245
click at [297, 142] on div "Mappin Ubicación [STREET_ADDRESS] [GEOGRAPHIC_DATA] Estilo Disposición Borde El…" at bounding box center [246, 122] width 492 height 245
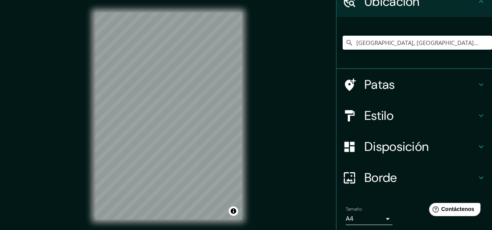
click at [412, 147] on font "Disposición" at bounding box center [396, 147] width 64 height 16
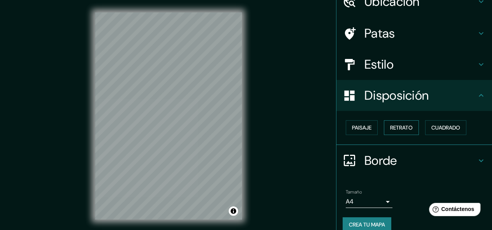
click at [400, 125] on font "Retrato" at bounding box center [401, 127] width 23 height 7
click at [357, 131] on font "Paisaje" at bounding box center [361, 127] width 19 height 7
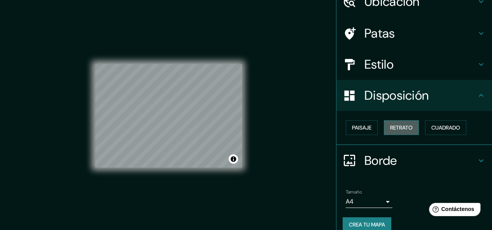
click at [399, 127] on font "Retrato" at bounding box center [401, 127] width 23 height 7
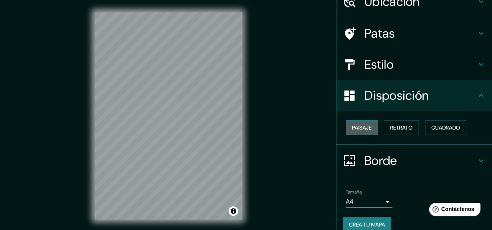
click at [352, 125] on font "Paisaje" at bounding box center [361, 127] width 19 height 7
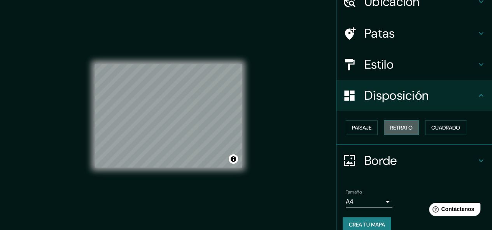
click at [396, 126] on font "Retrato" at bounding box center [401, 127] width 23 height 7
